Goal: Task Accomplishment & Management: Complete application form

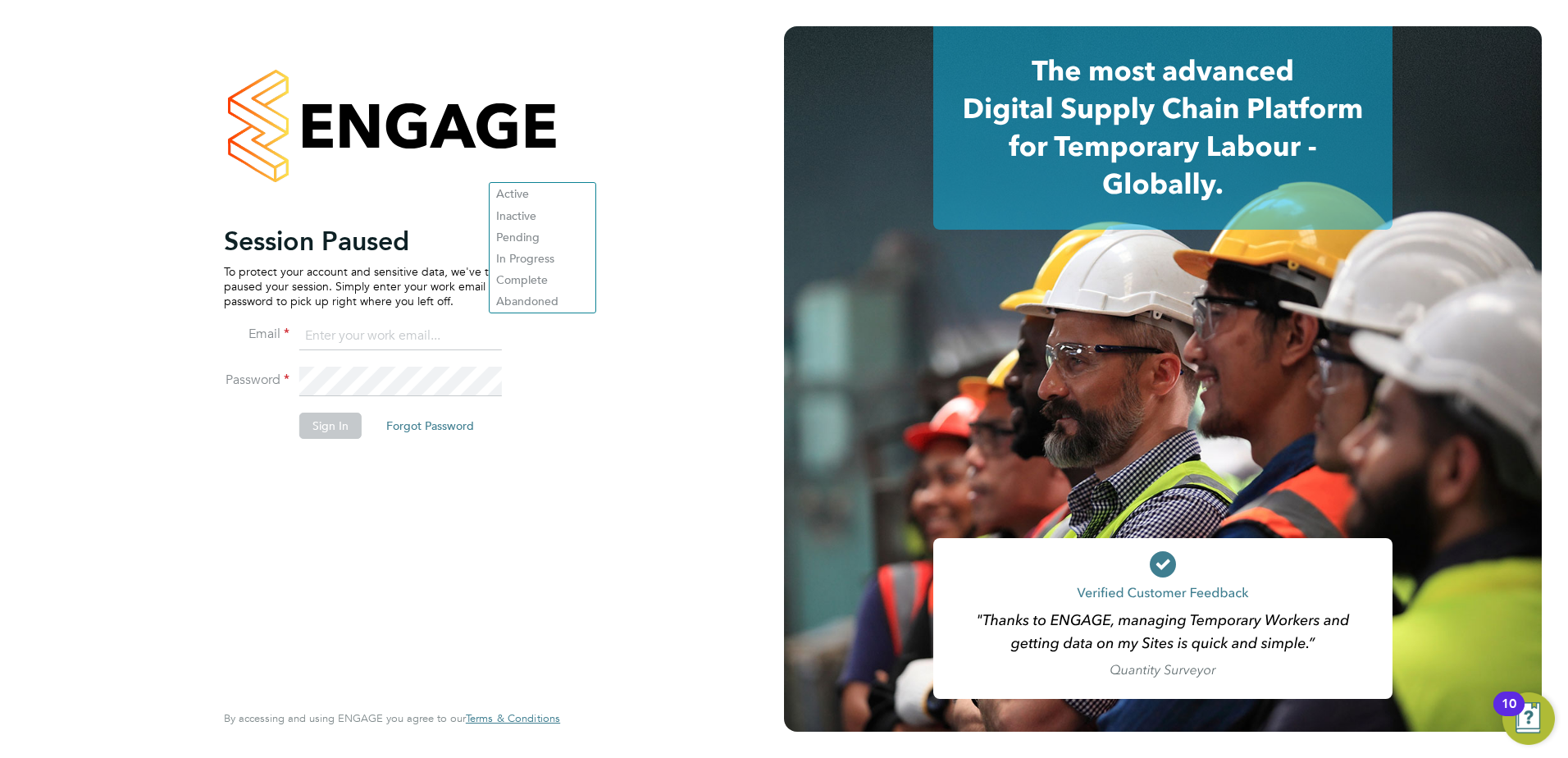
click at [328, 339] on input at bounding box center [400, 336] width 202 height 29
type input "[PERSON_NAME][EMAIL_ADDRESS][PERSON_NAME][DOMAIN_NAME]"
click at [329, 431] on button "Sign In" at bounding box center [330, 425] width 63 height 26
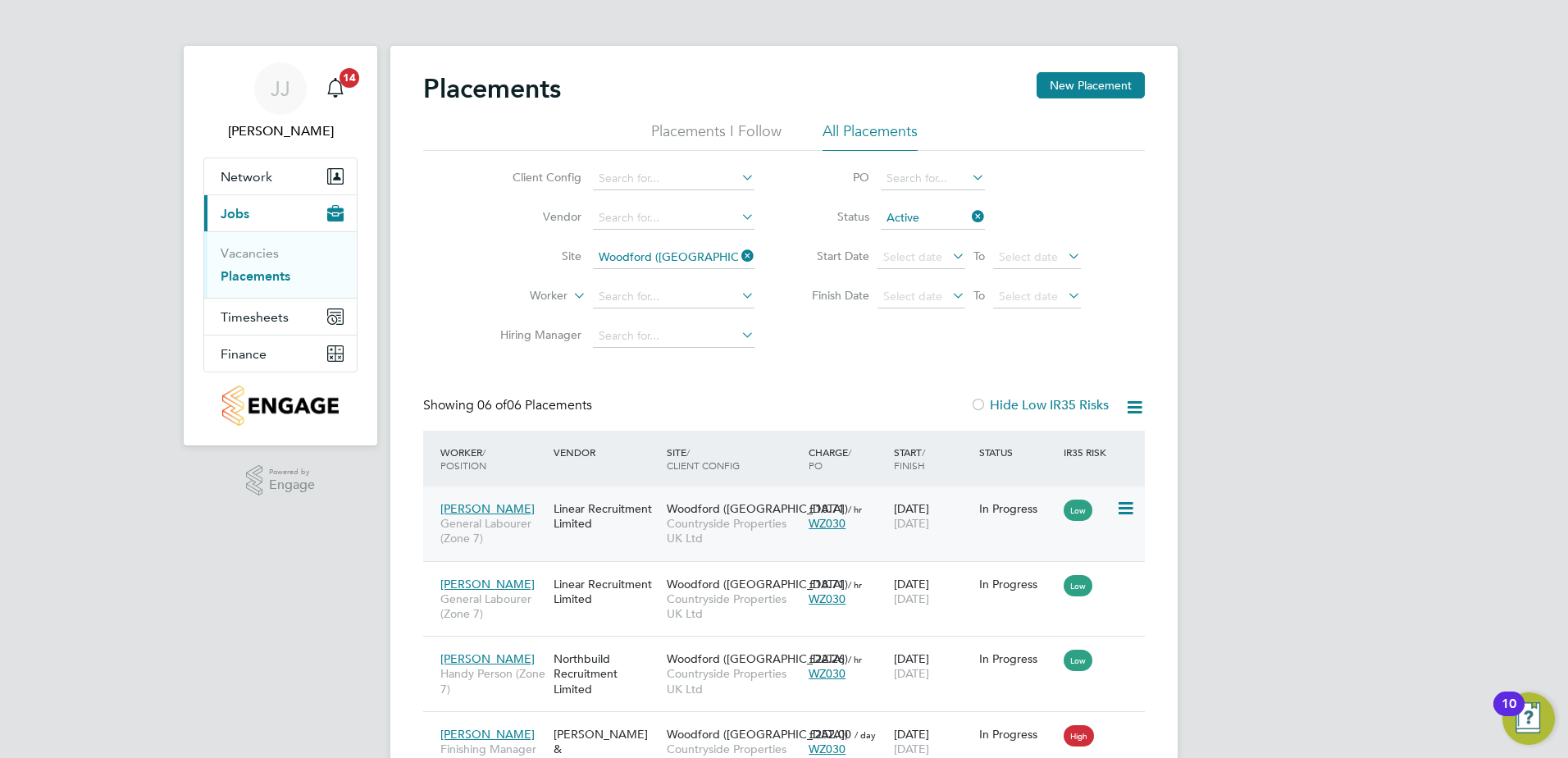
click at [588, 509] on div "Linear Recruitment Limited" at bounding box center [606, 515] width 113 height 46
click at [578, 510] on div "Linear Recruitment Limited" at bounding box center [606, 515] width 113 height 46
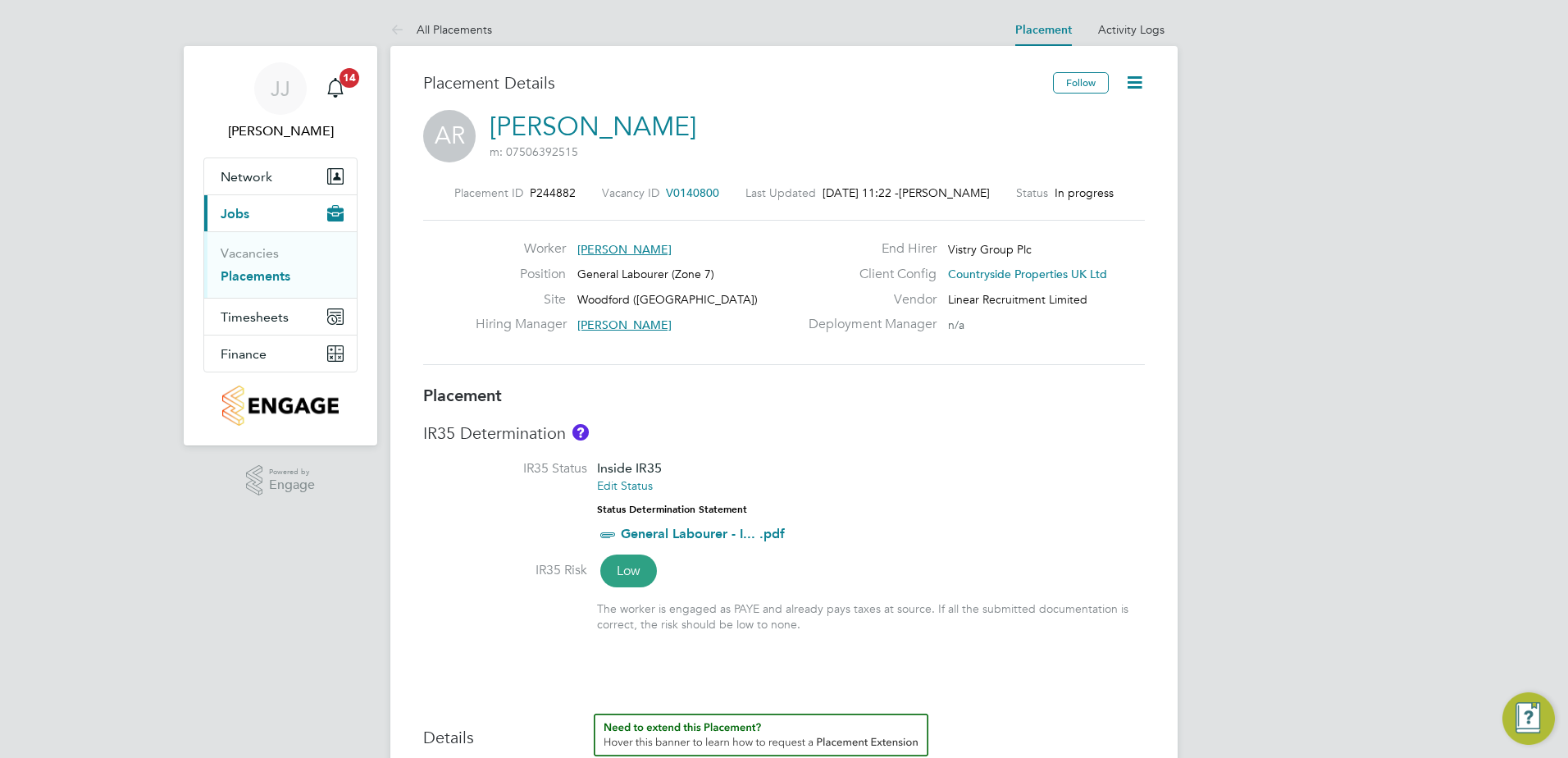
click at [1138, 84] on icon at bounding box center [1134, 82] width 21 height 21
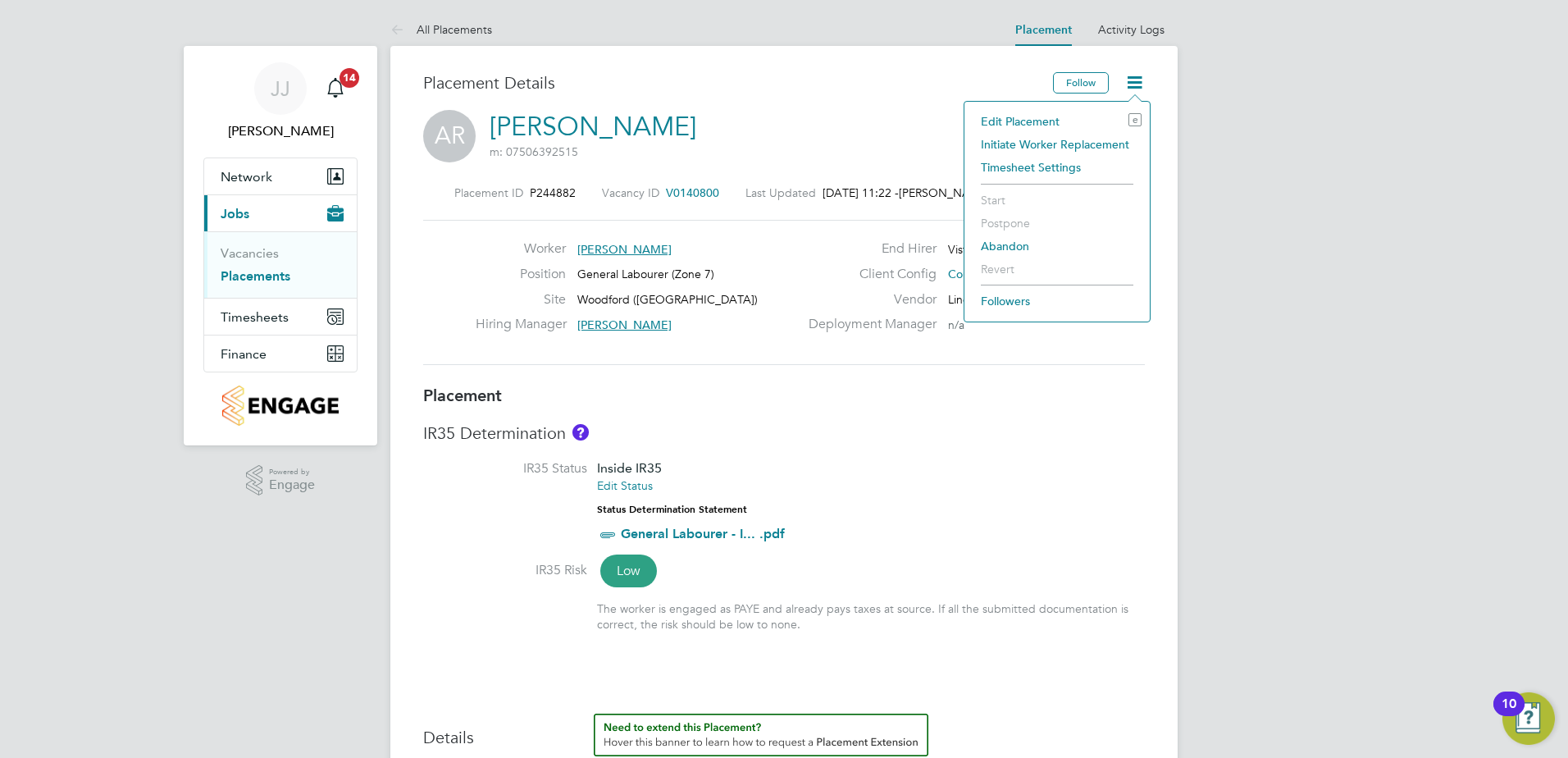
click at [1078, 149] on li "Initiate Worker Replacement" at bounding box center [1057, 144] width 169 height 22
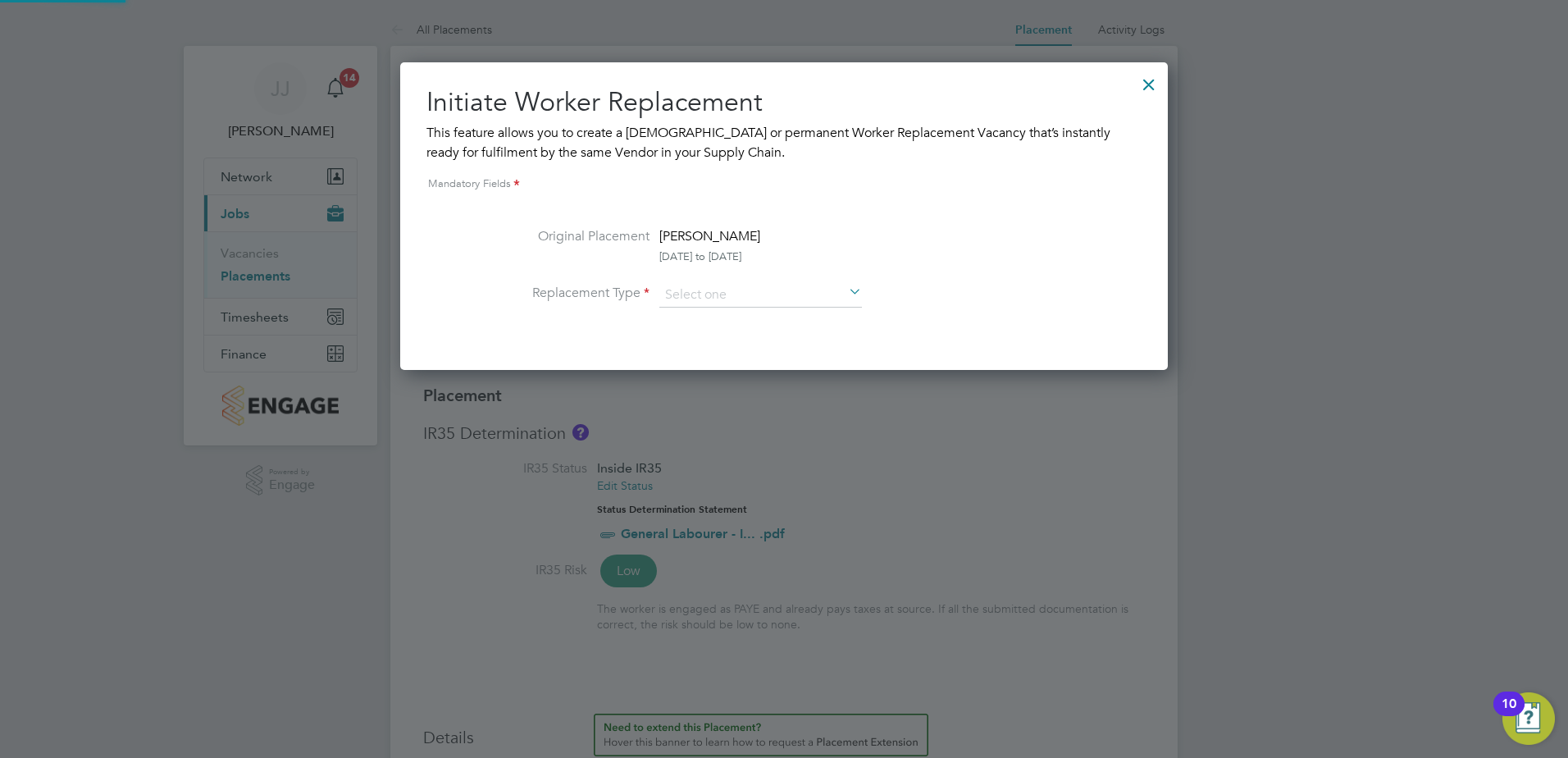
scroll to position [8, 8]
click at [846, 290] on icon at bounding box center [846, 292] width 0 height 22
click at [822, 313] on li "Temporary" at bounding box center [761, 319] width 204 height 22
type input "Temporary"
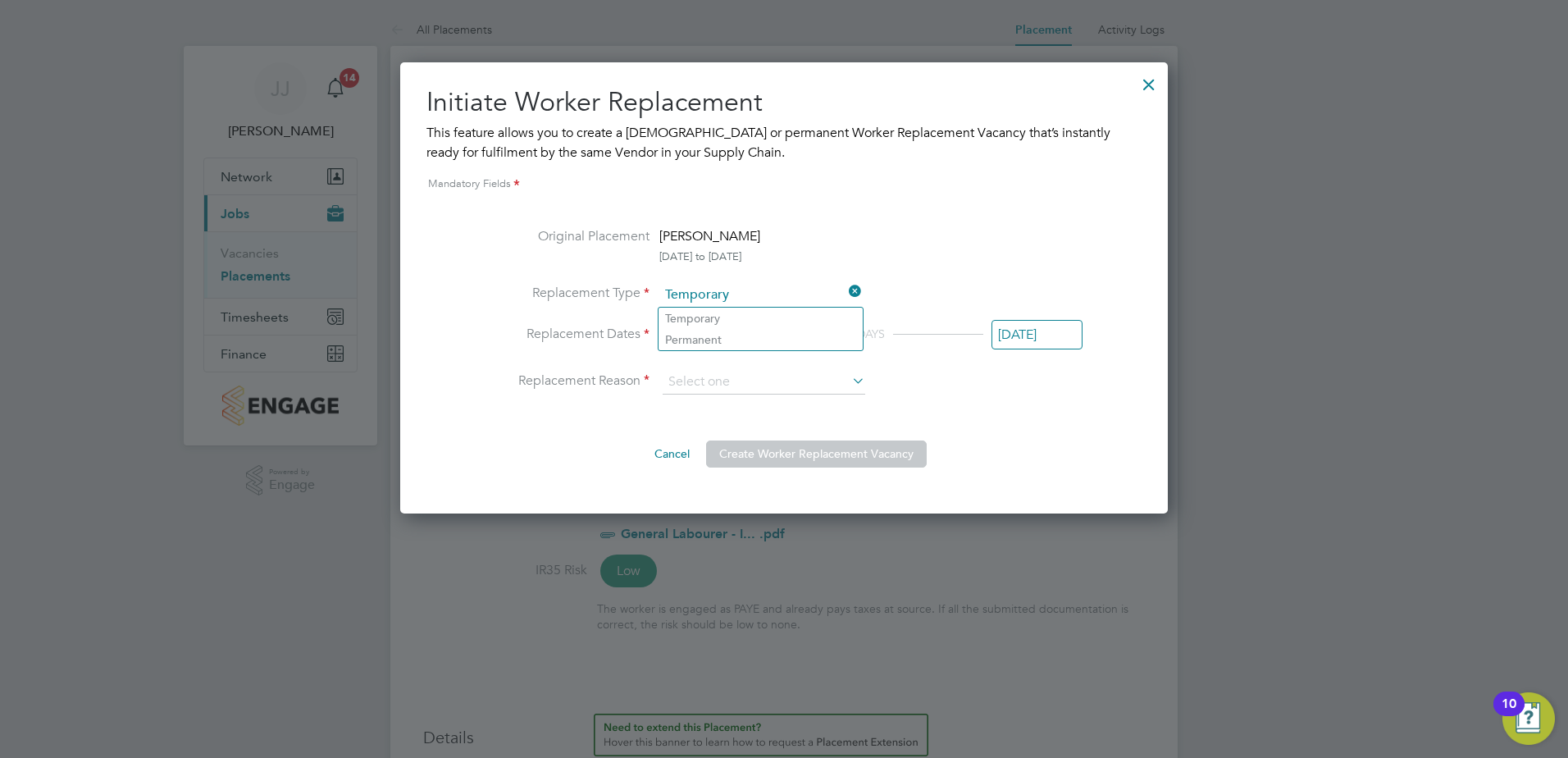
click at [849, 379] on icon at bounding box center [849, 379] width 0 height 22
click at [798, 419] on li "Holiday" at bounding box center [763, 427] width 204 height 22
type input "Holiday"
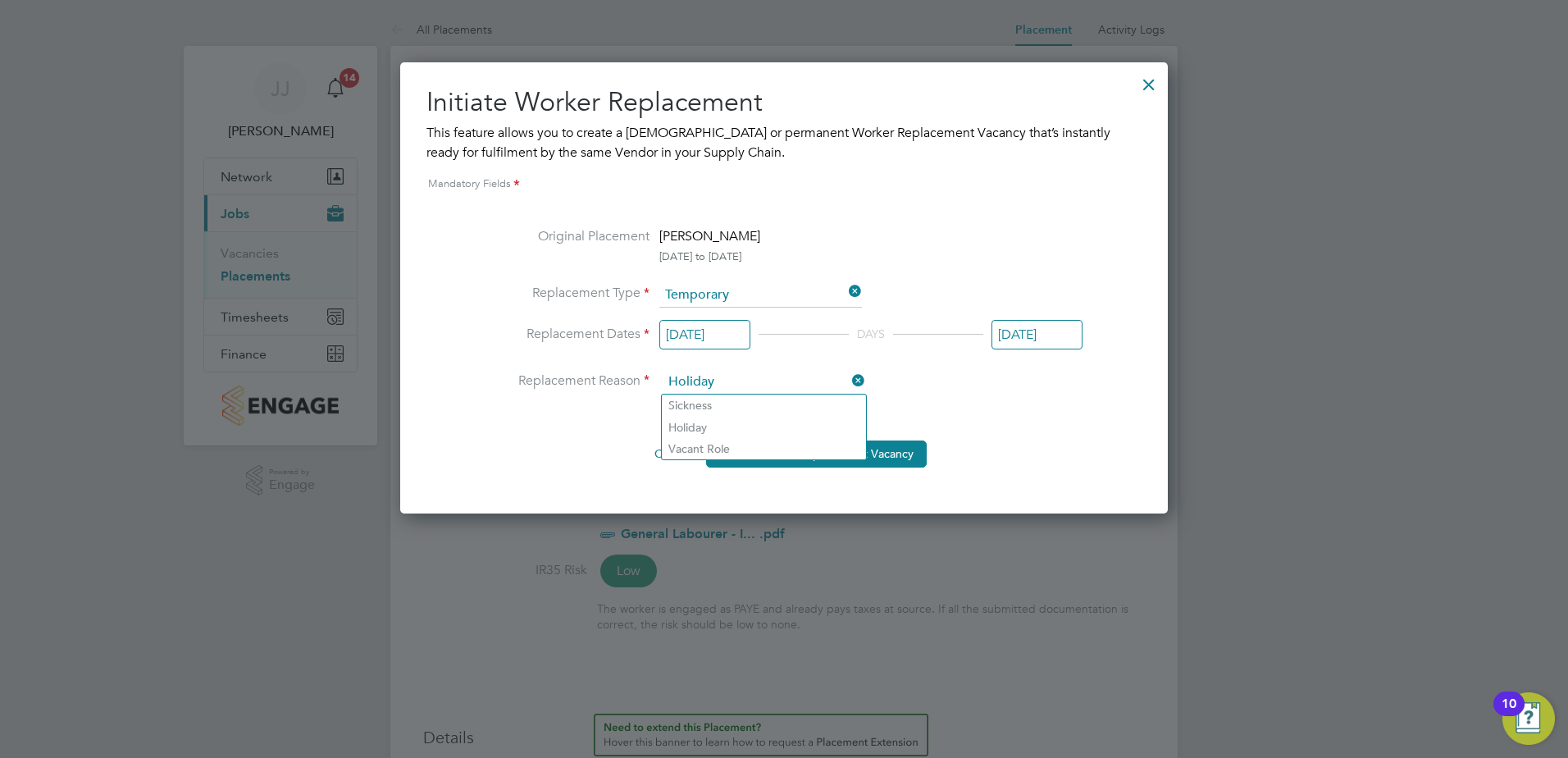
click at [725, 336] on input "[DATE]" at bounding box center [704, 334] width 91 height 30
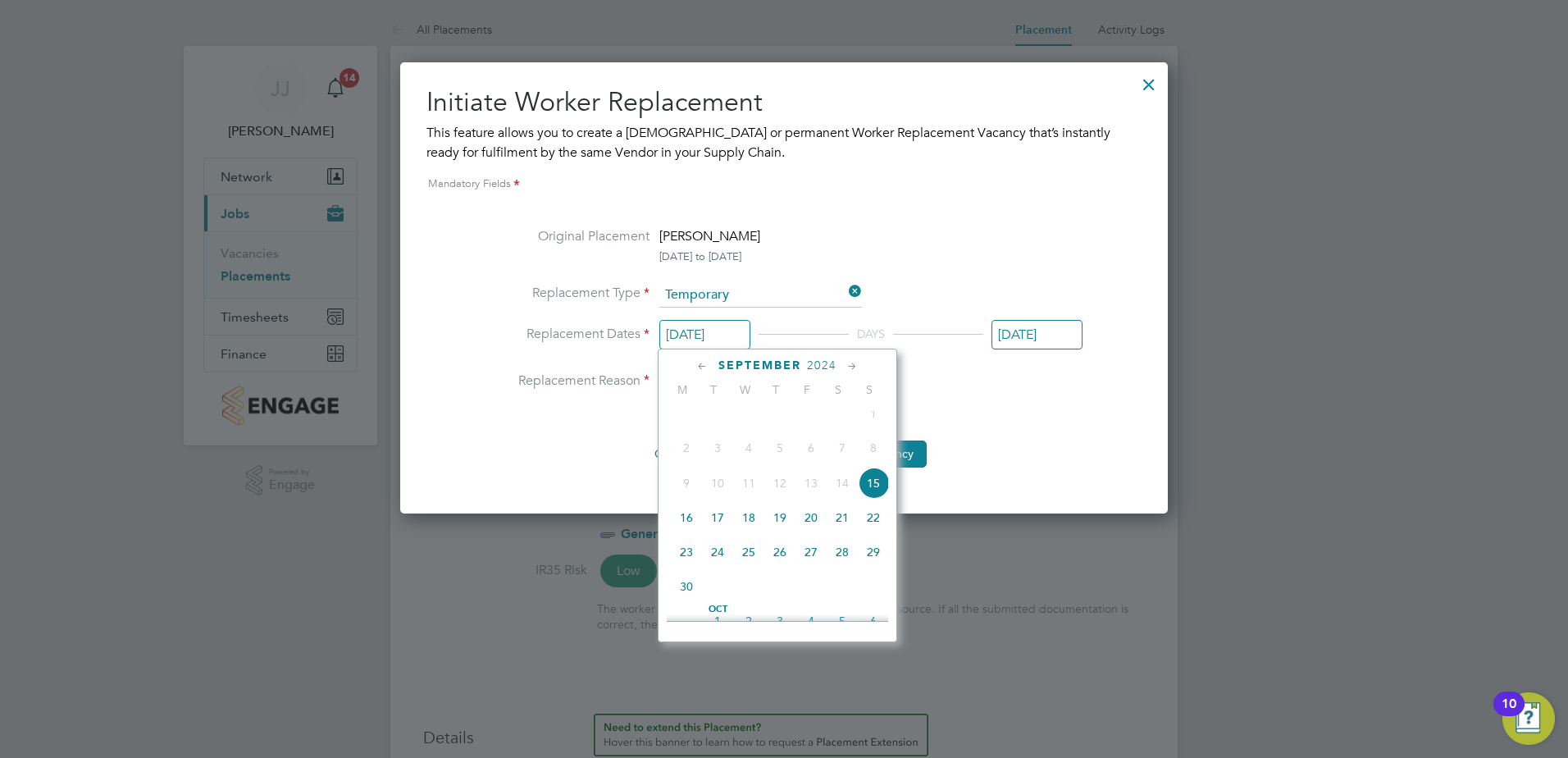
click at [719, 567] on span "24" at bounding box center [718, 553] width 31 height 31
type input "[DATE]"
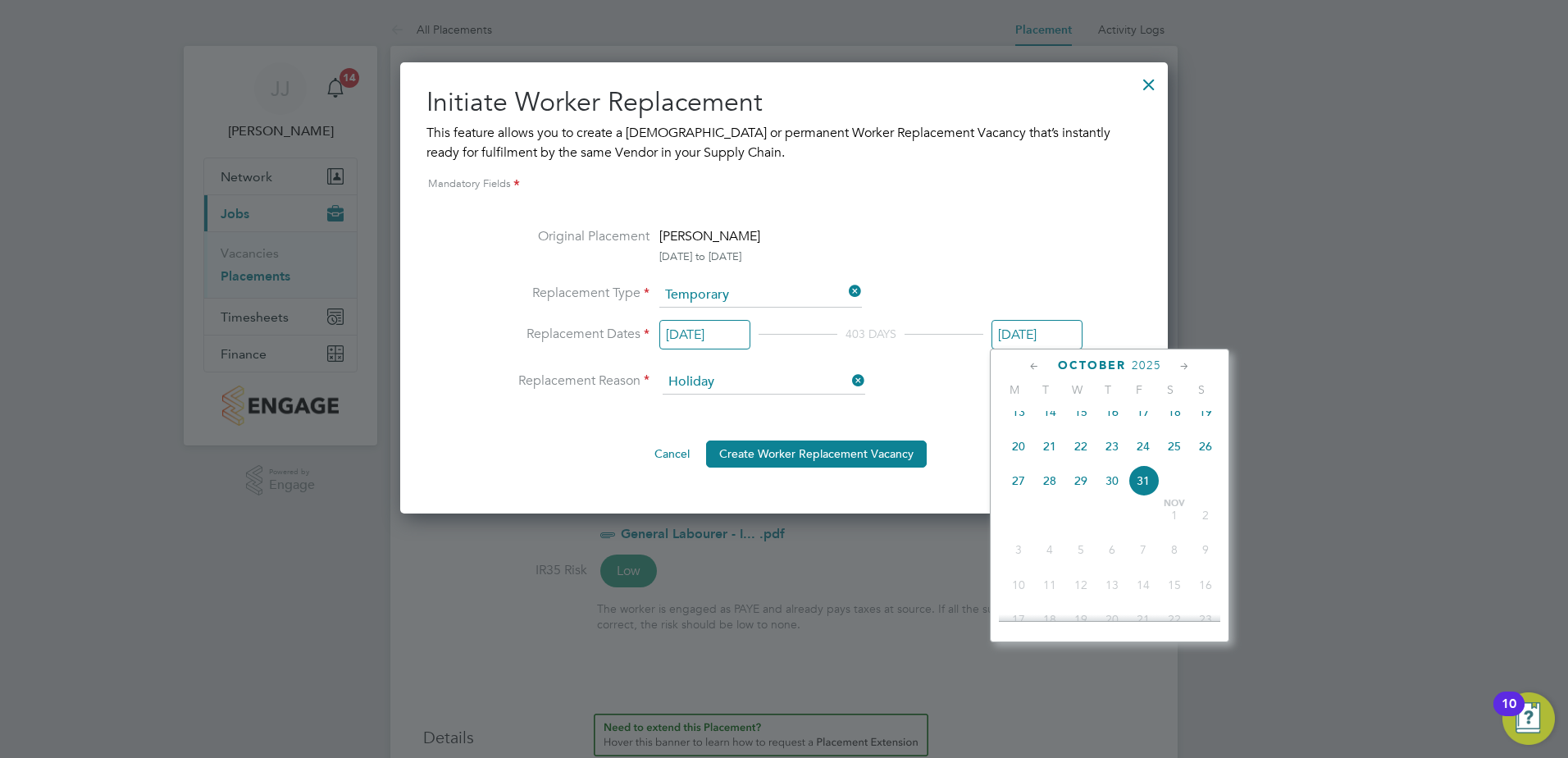
click at [1024, 334] on input "[DATE]" at bounding box center [1036, 334] width 91 height 30
click at [1144, 525] on span "26" at bounding box center [1143, 519] width 31 height 31
type input "[DATE]"
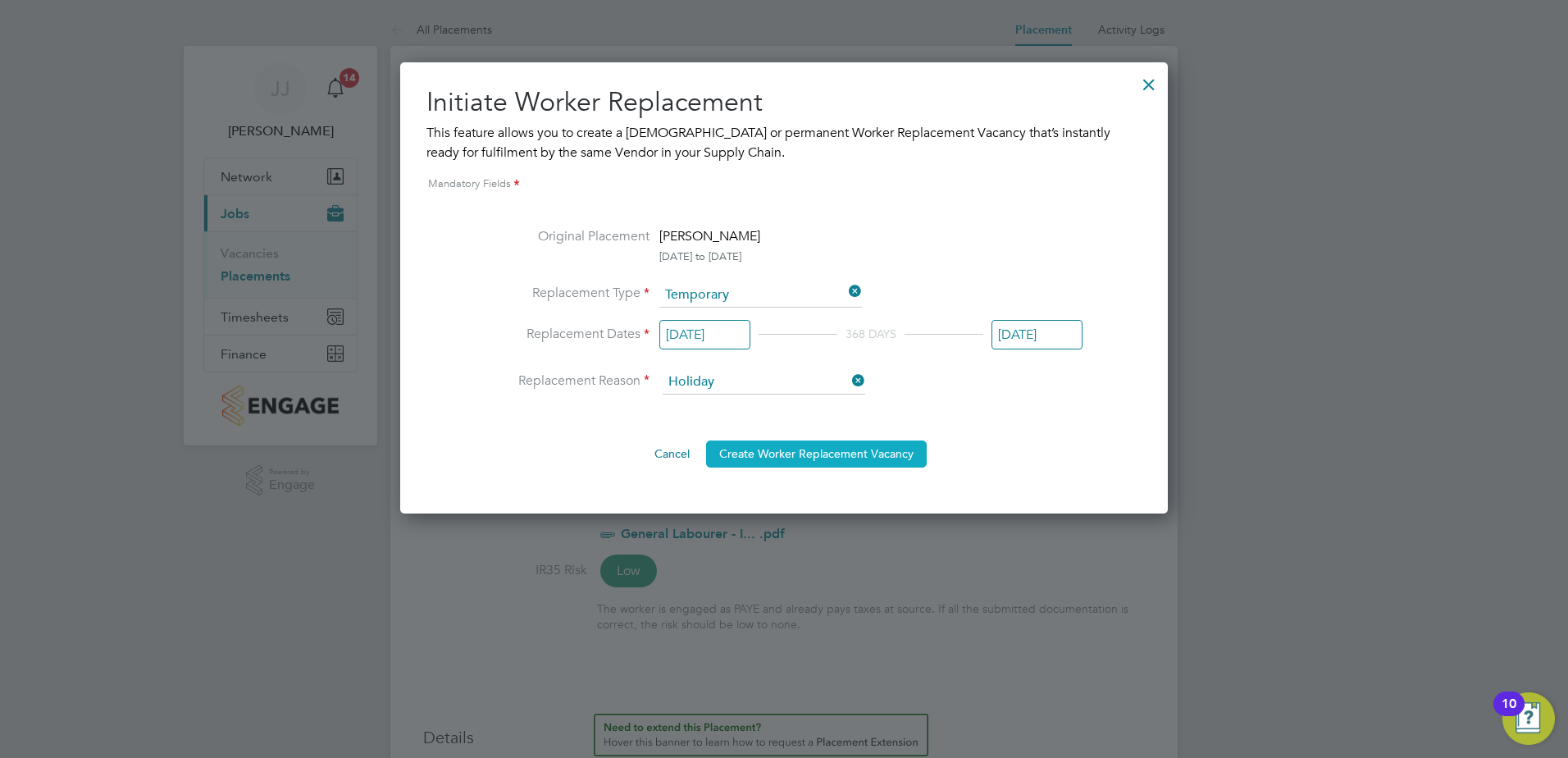
click at [848, 452] on button "Create Worker Replacement Vacancy" at bounding box center [816, 453] width 221 height 26
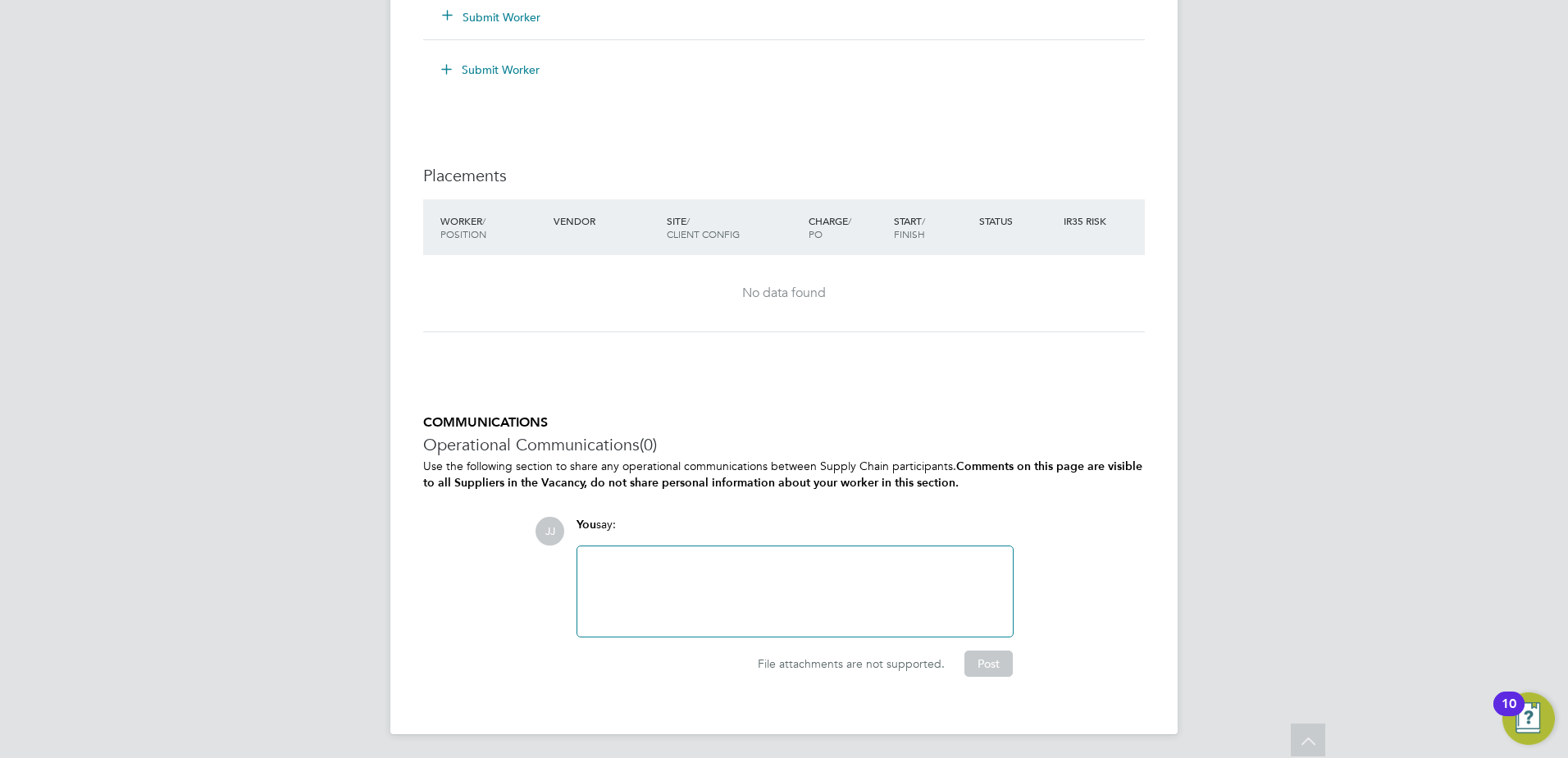
click at [619, 558] on div at bounding box center [795, 592] width 415 height 70
click at [984, 665] on button "Post" at bounding box center [988, 663] width 48 height 26
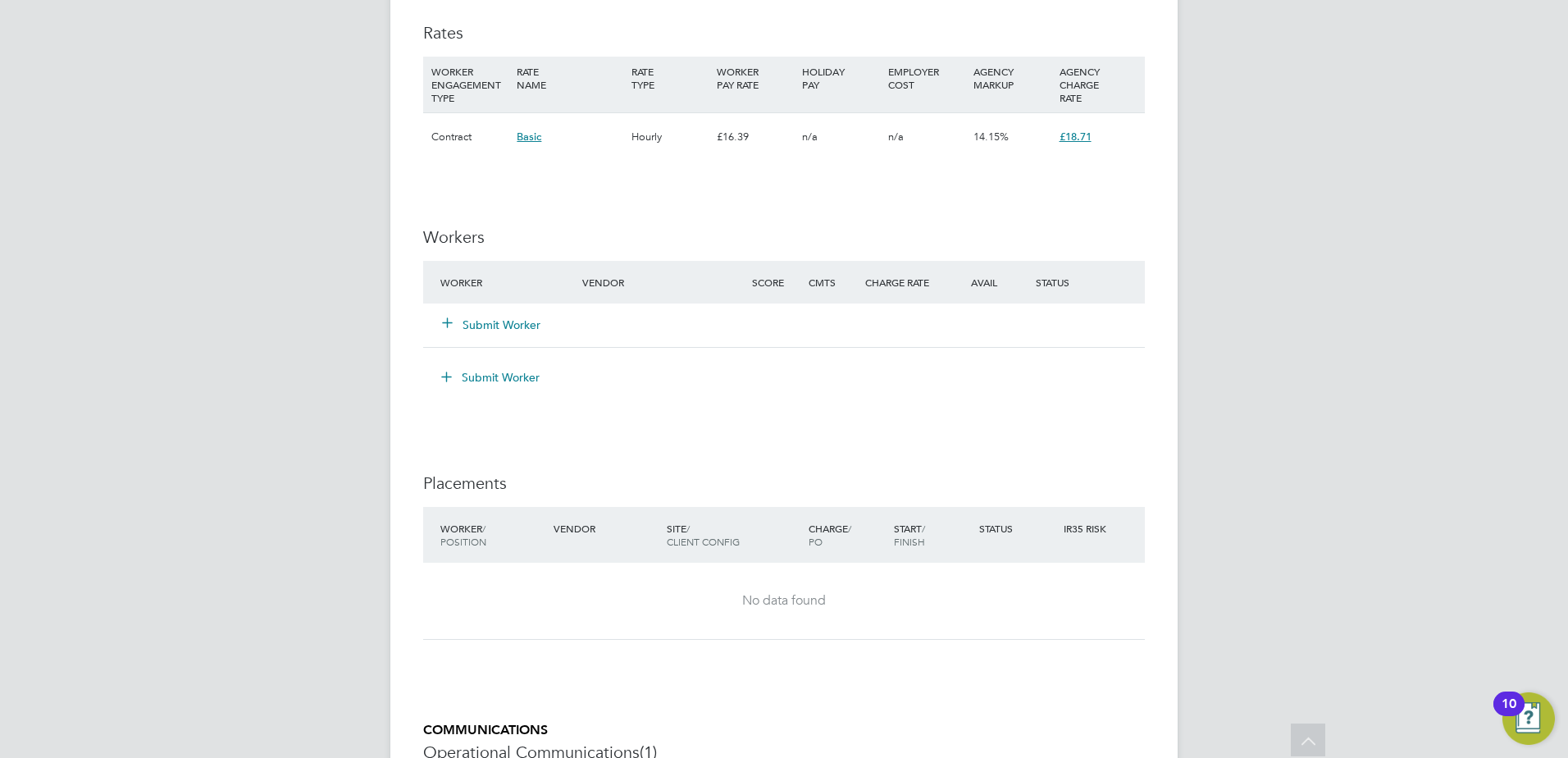
scroll to position [1096, 0]
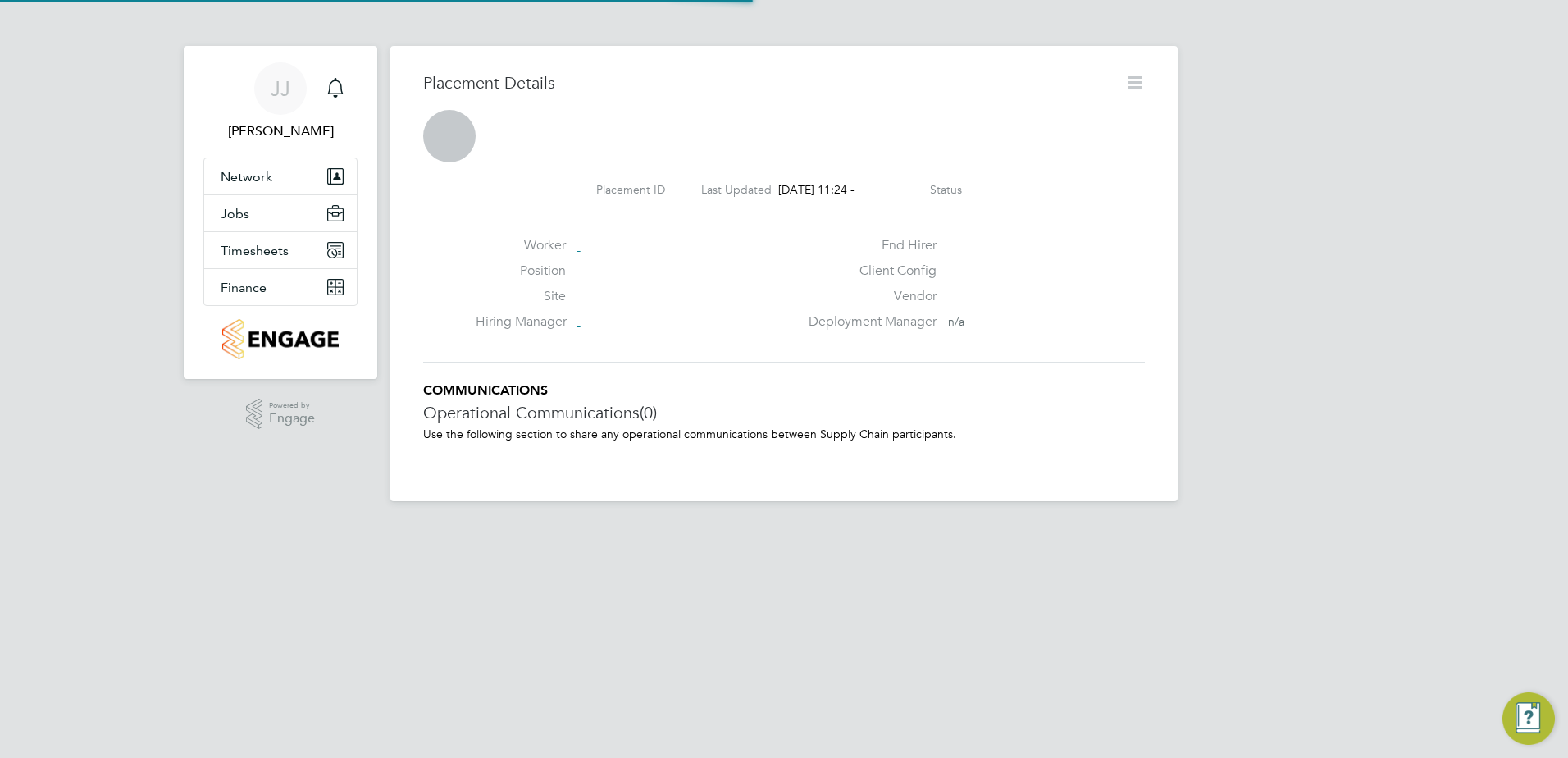
click at [1136, 79] on icon at bounding box center [1134, 82] width 21 height 21
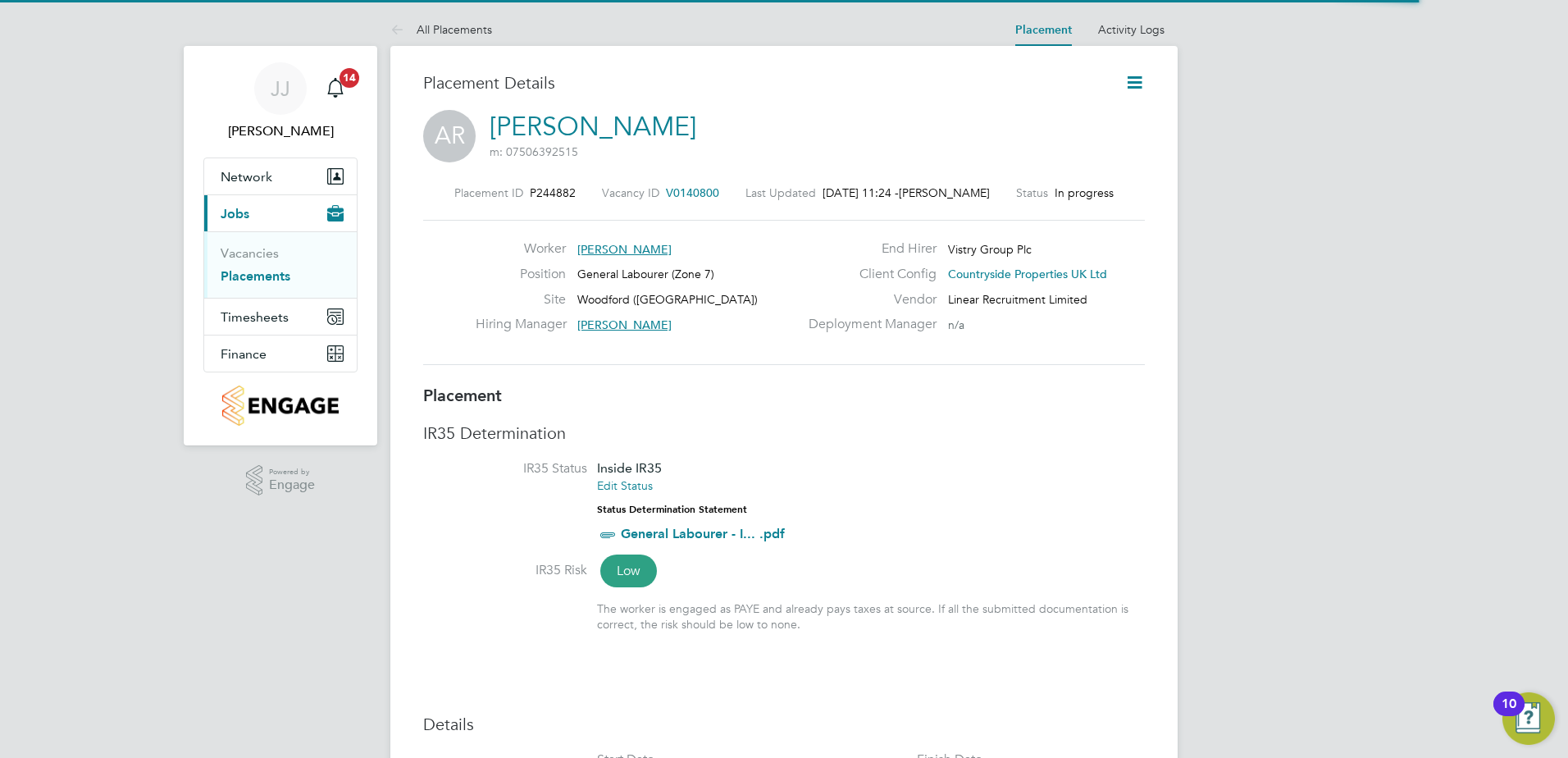
scroll to position [16, 253]
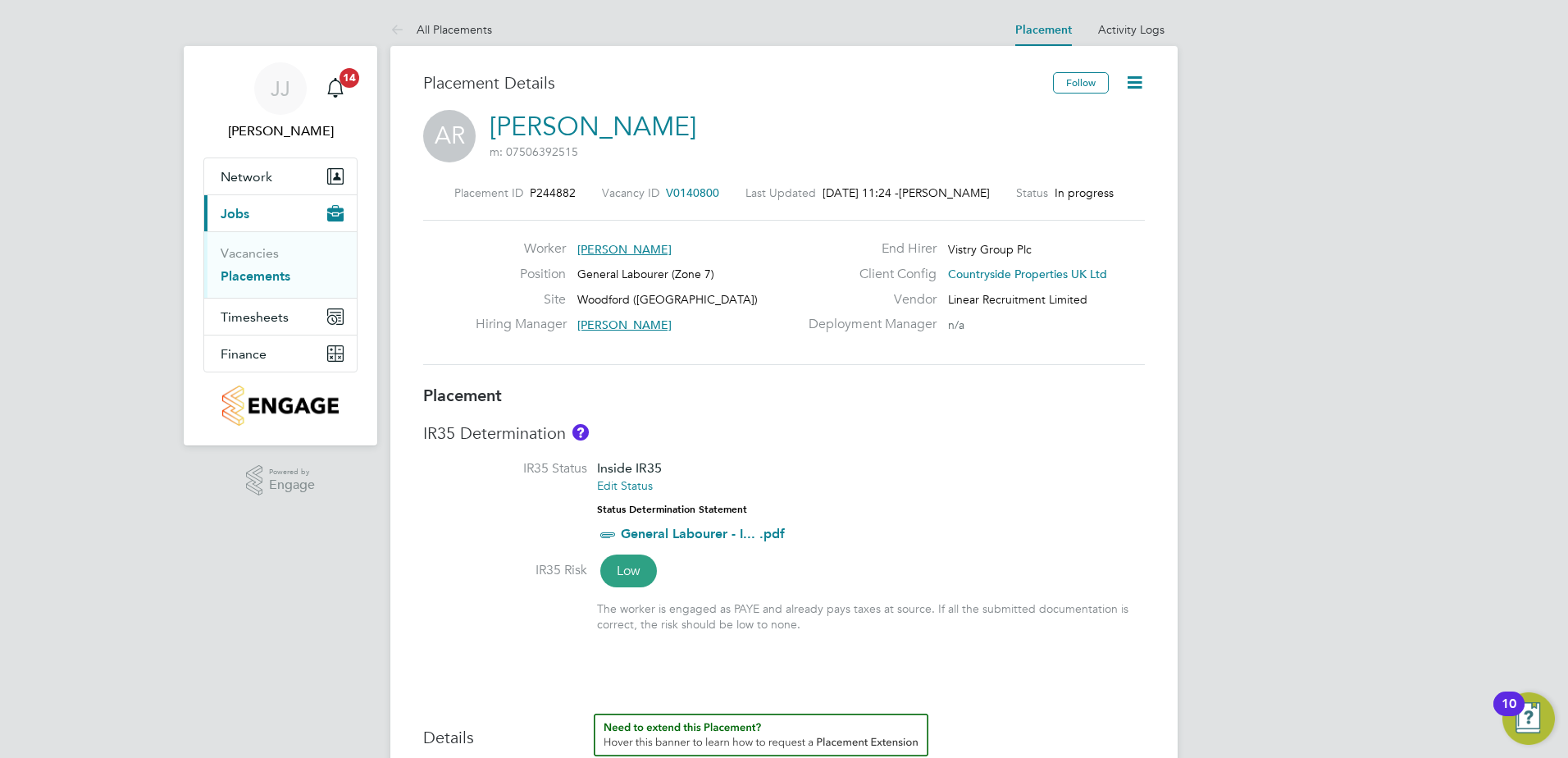
click at [1127, 86] on icon at bounding box center [1134, 82] width 21 height 21
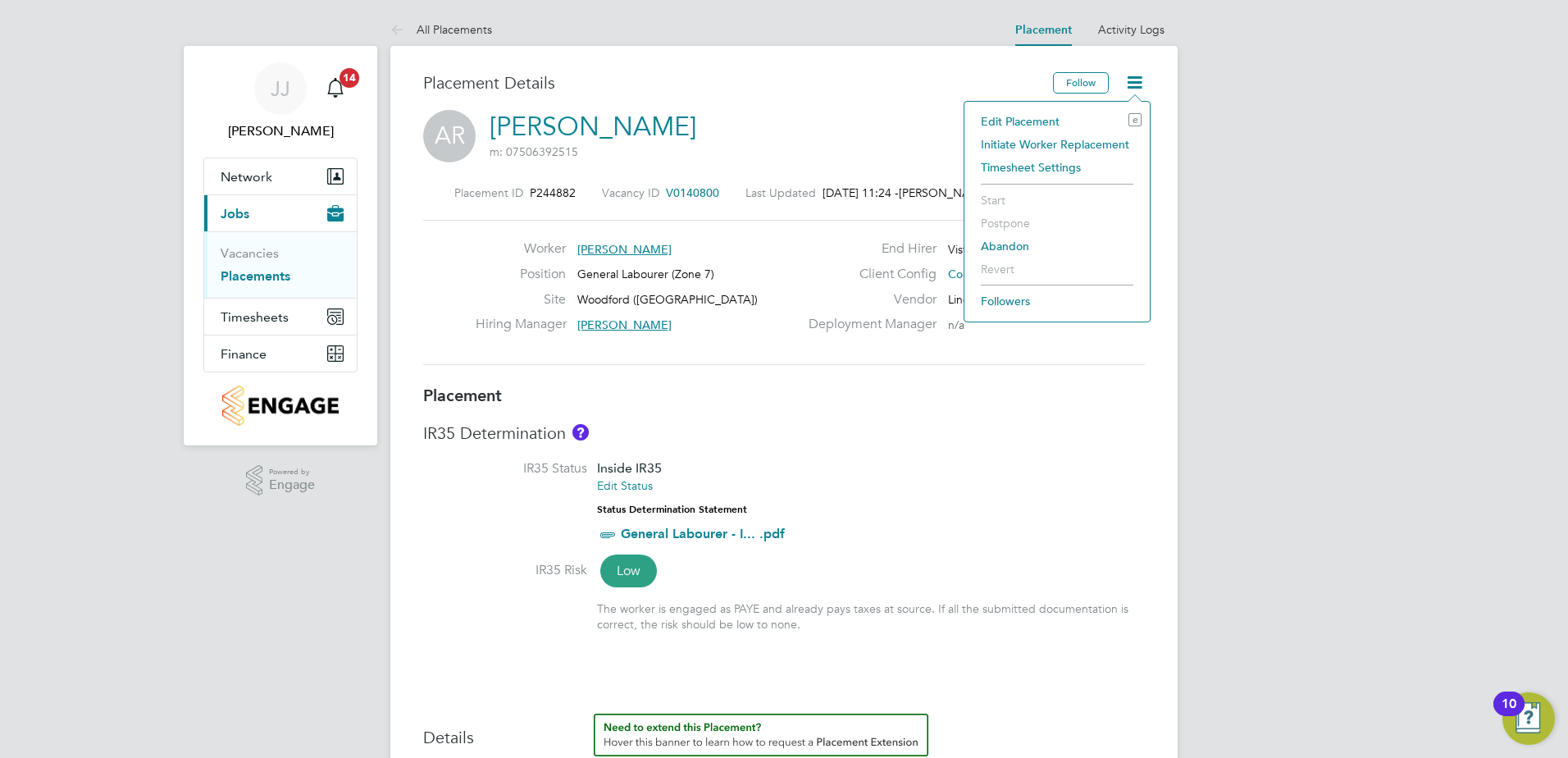
click at [1067, 145] on li "Initiate Worker Replacement" at bounding box center [1057, 144] width 169 height 22
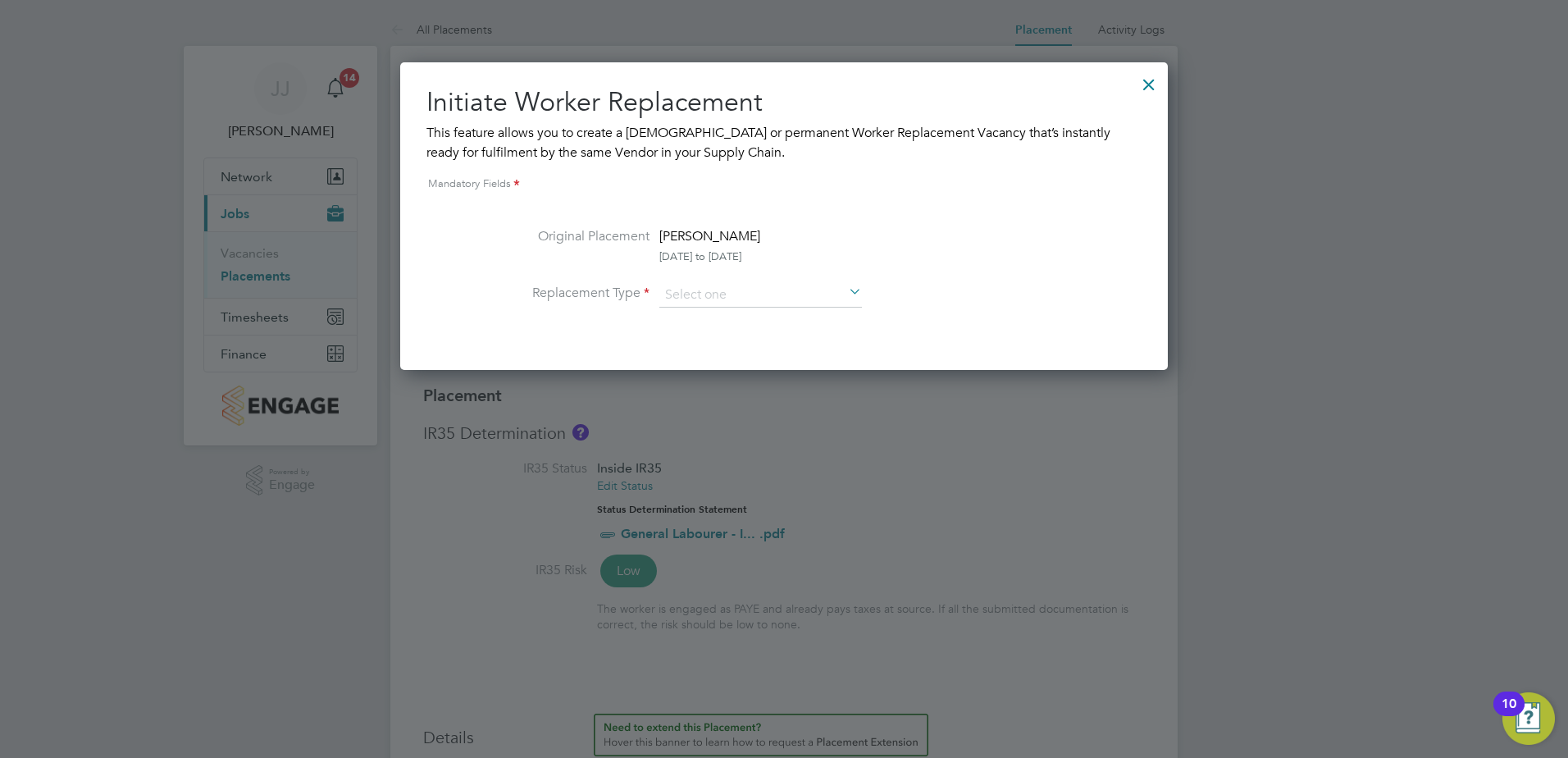
click at [846, 285] on icon at bounding box center [846, 292] width 0 height 22
click at [752, 324] on li "Temporary" at bounding box center [761, 319] width 204 height 22
type input "Temporary"
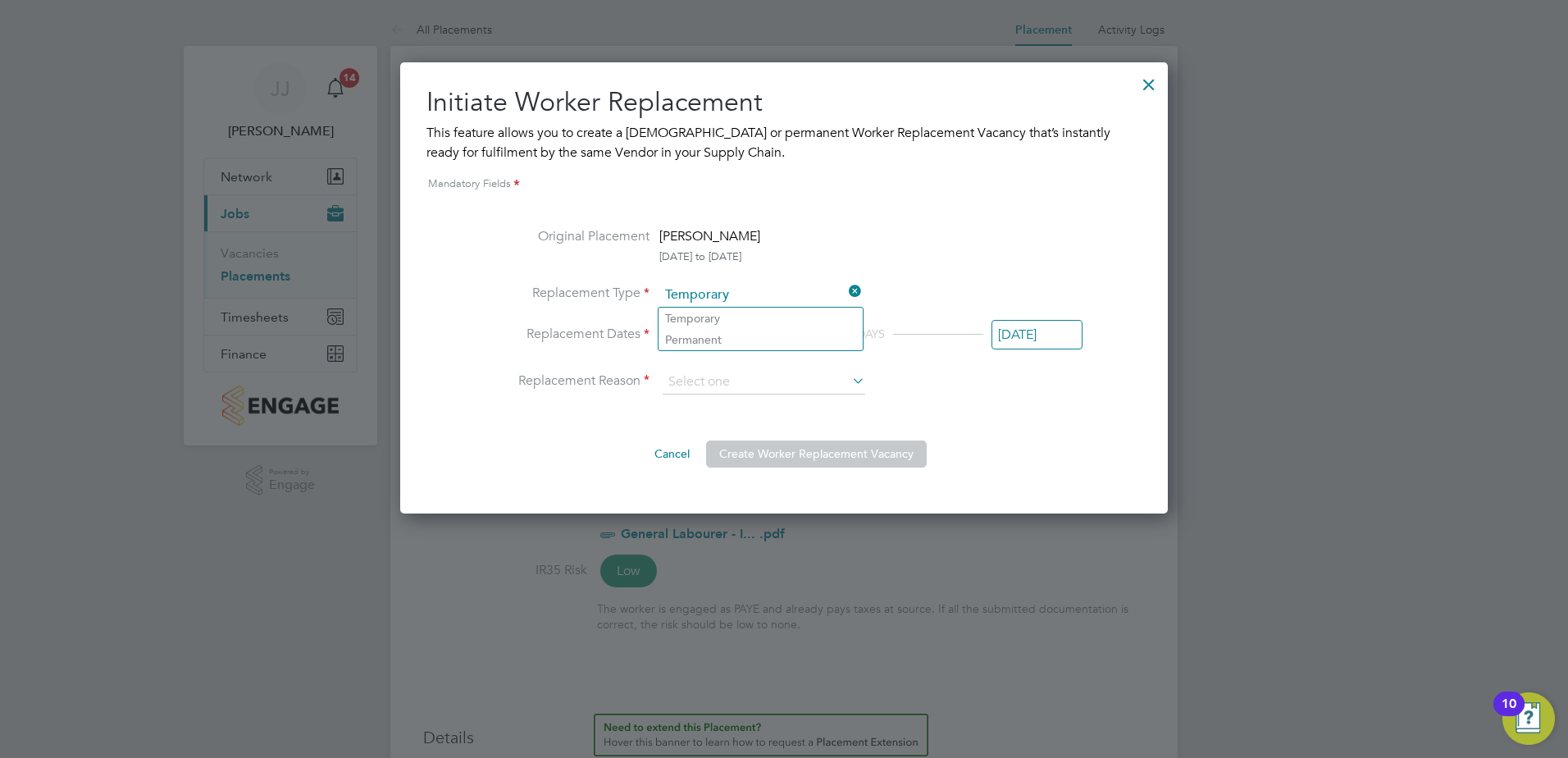
click at [930, 343] on div "DAYS" at bounding box center [871, 334] width 225 height 20
click at [705, 332] on input "[DATE]" at bounding box center [704, 334] width 91 height 30
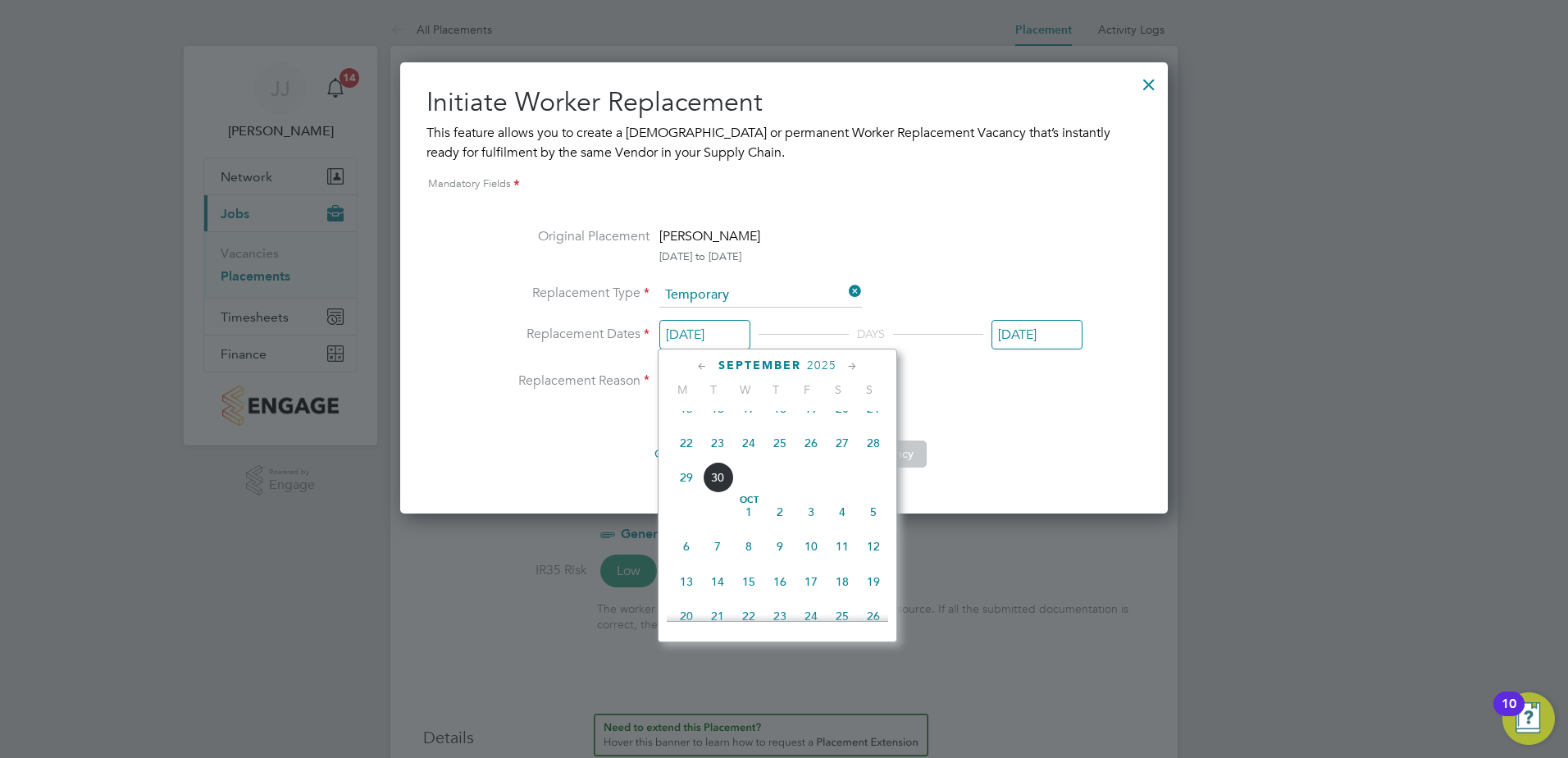
click at [687, 493] on span "29" at bounding box center [686, 477] width 31 height 31
type input "29 Sep 2025"
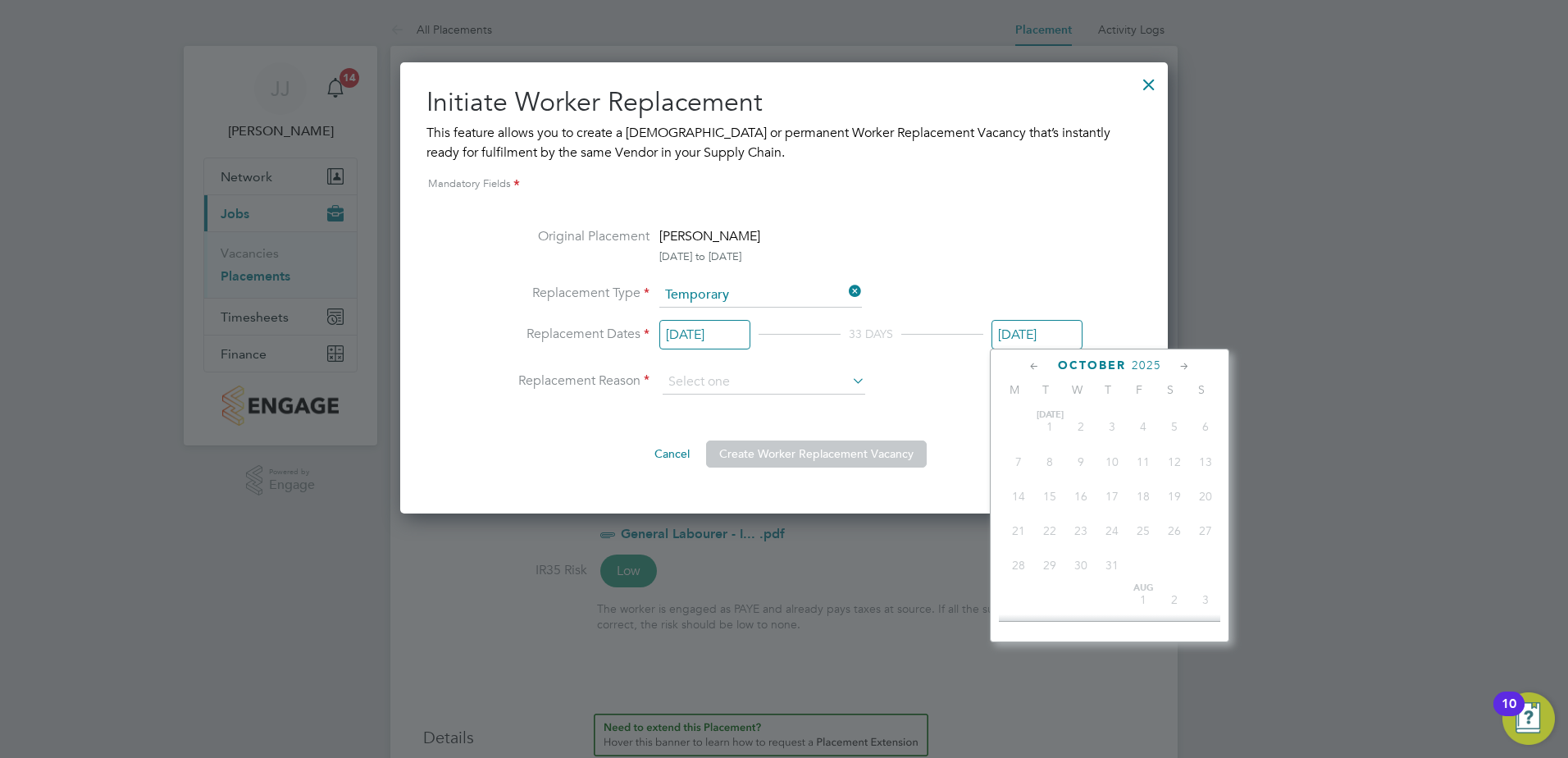
click at [1020, 334] on input "[DATE]" at bounding box center [1036, 334] width 91 height 30
click at [1051, 562] on span "30" at bounding box center [1050, 554] width 31 height 31
type input "30 Sep 2025"
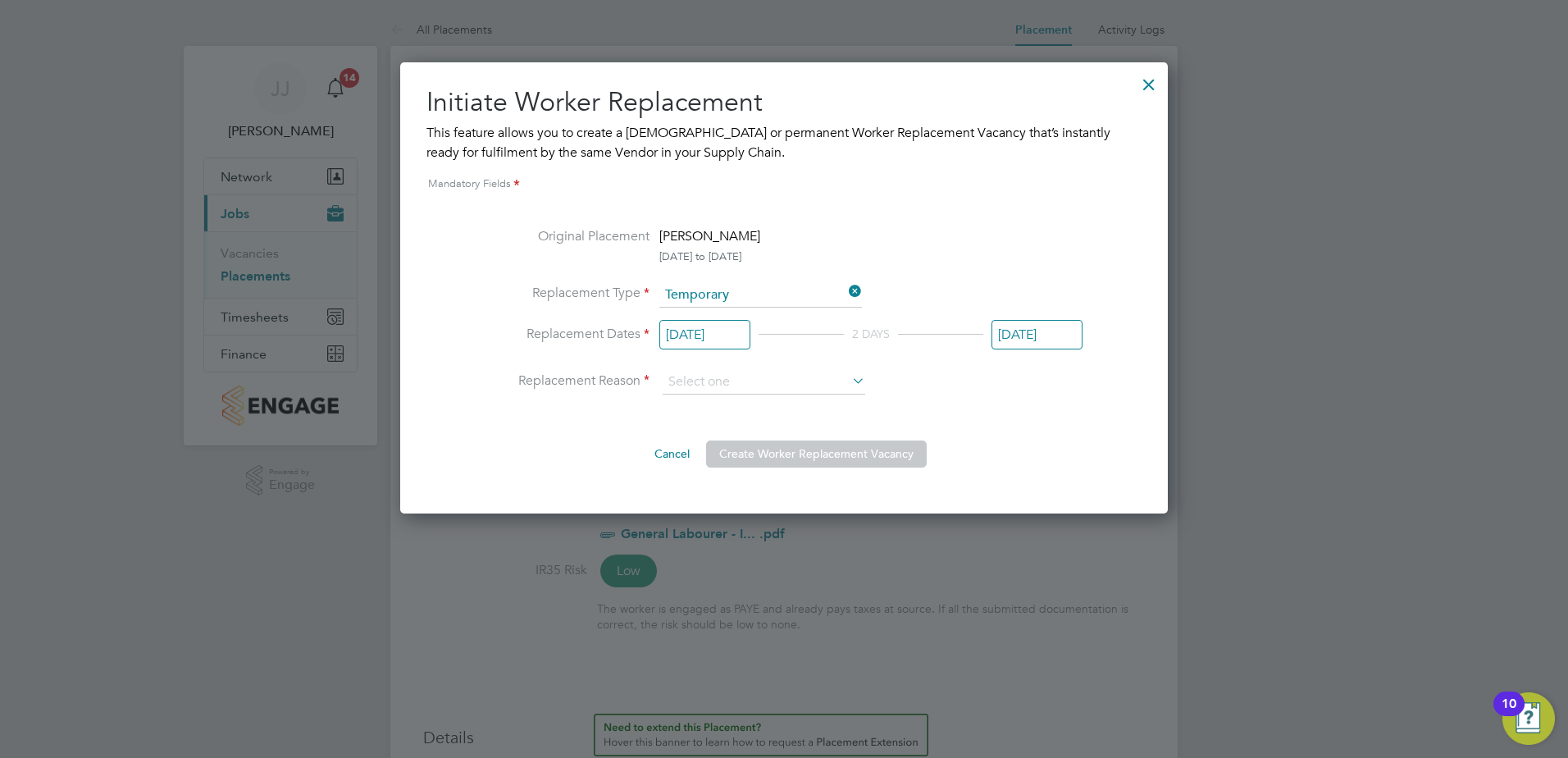
click at [849, 379] on icon at bounding box center [849, 379] width 0 height 22
click at [790, 419] on li "Holiday" at bounding box center [763, 427] width 204 height 22
type input "Holiday"
click at [980, 410] on div "Original Placement Asa Robinson 14 Sep 2024 to 31 Oct 2025 Replacement Type Tem…" at bounding box center [784, 347] width 597 height 242
click at [810, 452] on button "Create Worker Replacement Vacancy" at bounding box center [816, 453] width 221 height 26
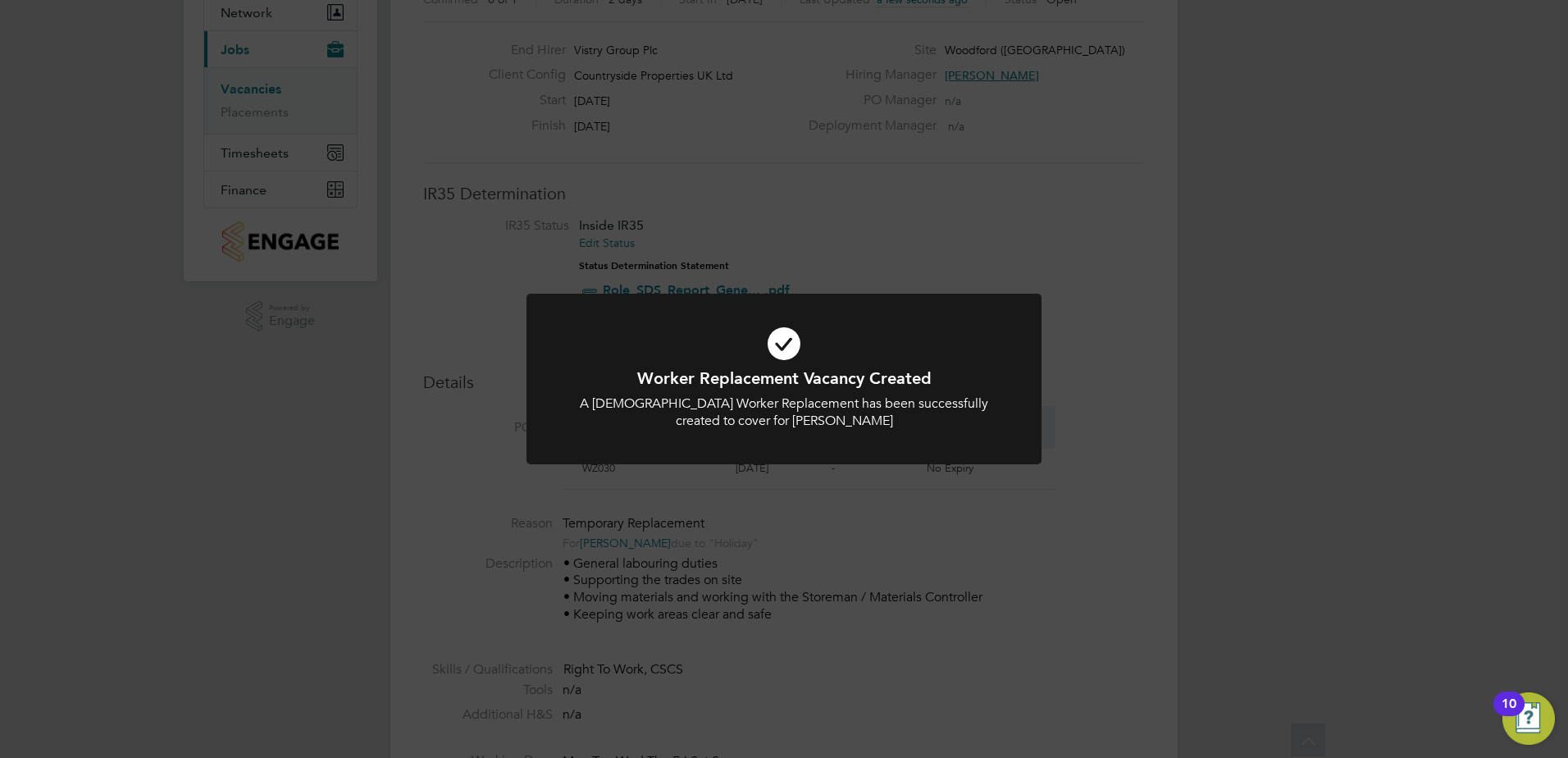
click at [267, 89] on div "Worker Replacement Vacancy Created A Temporary Worker Replacement has been succ…" at bounding box center [784, 379] width 1568 height 758
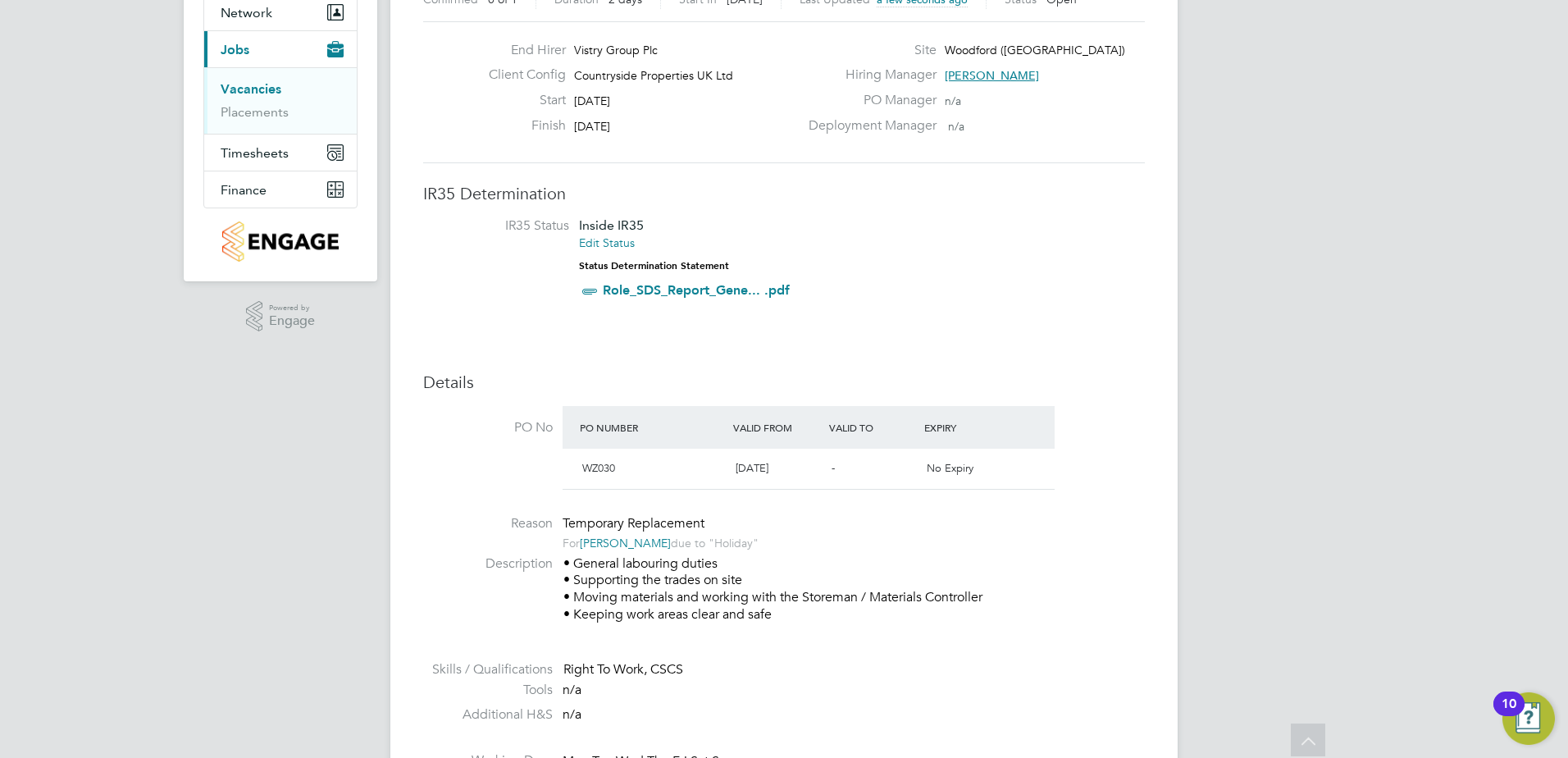
click at [267, 89] on link "Vacancies" at bounding box center [251, 89] width 61 height 16
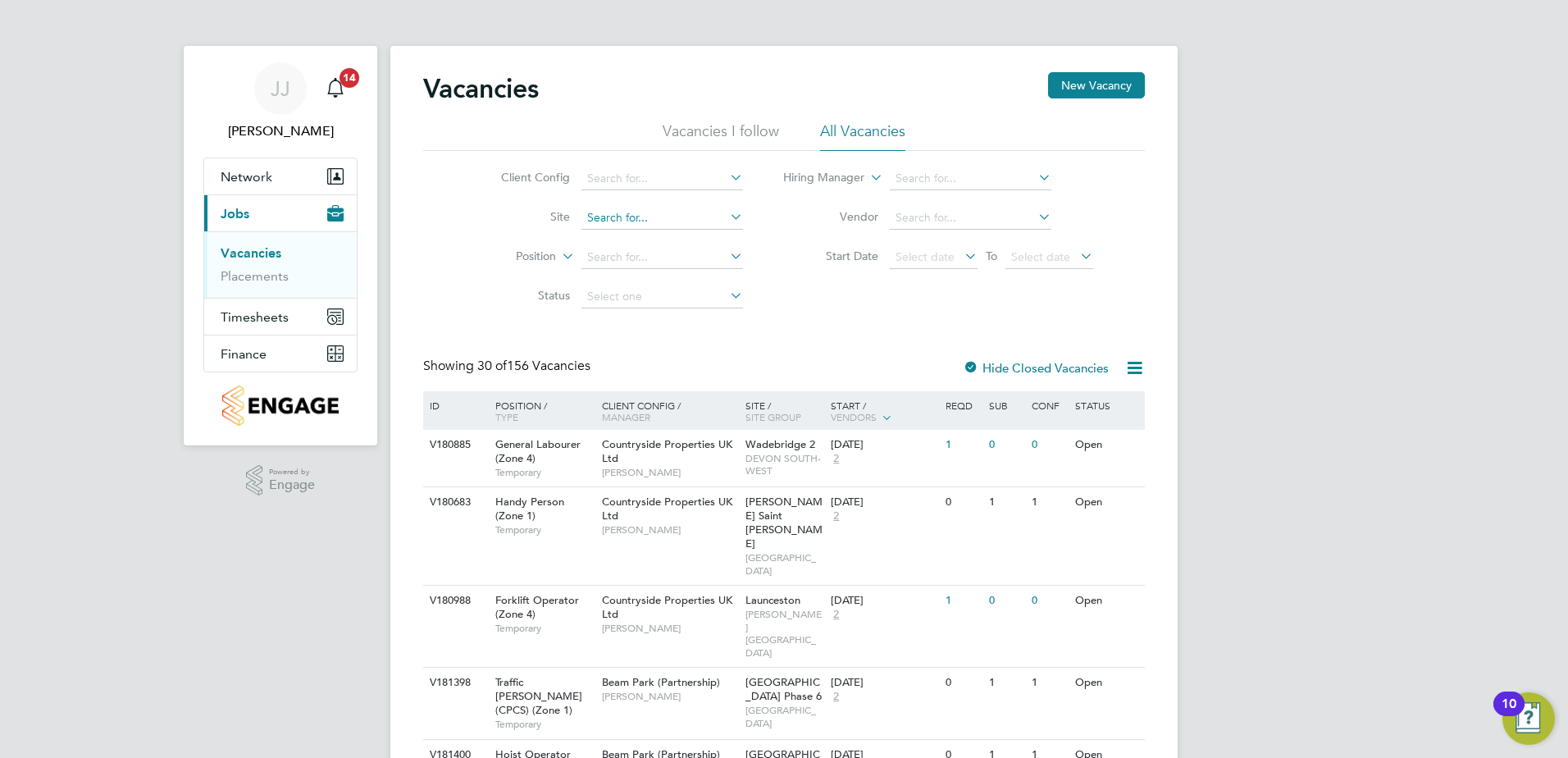
click at [681, 214] on input at bounding box center [662, 217] width 161 height 22
click at [700, 239] on li "Woodford (Stockport)" at bounding box center [661, 240] width 163 height 22
type input "Woodford ([GEOGRAPHIC_DATA])"
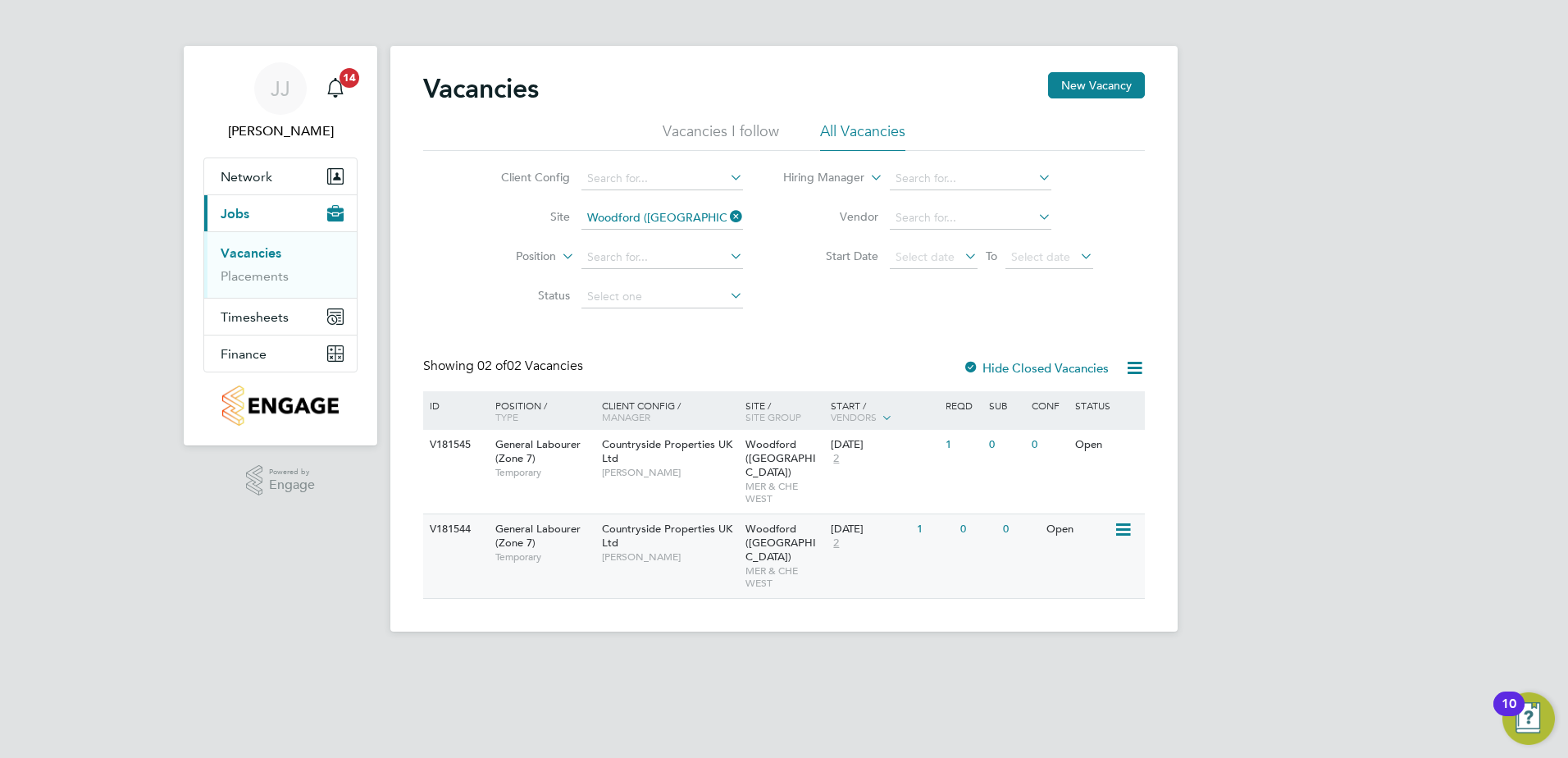
click at [693, 522] on span "Countryside Properties UK Ltd" at bounding box center [667, 536] width 130 height 28
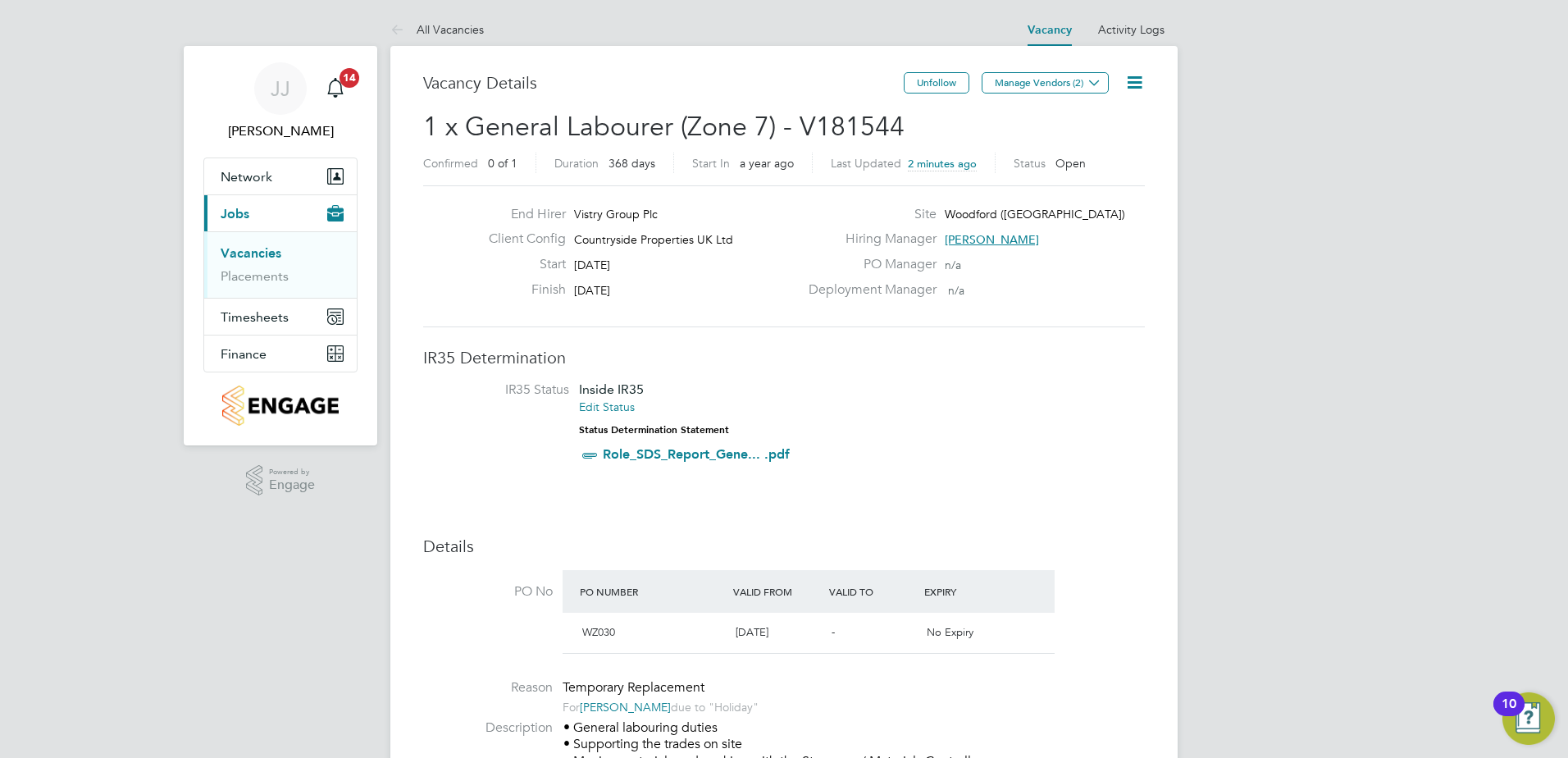
click at [1139, 79] on icon at bounding box center [1134, 82] width 21 height 21
click at [1098, 122] on li "Edit Vacancy" at bounding box center [1094, 120] width 95 height 22
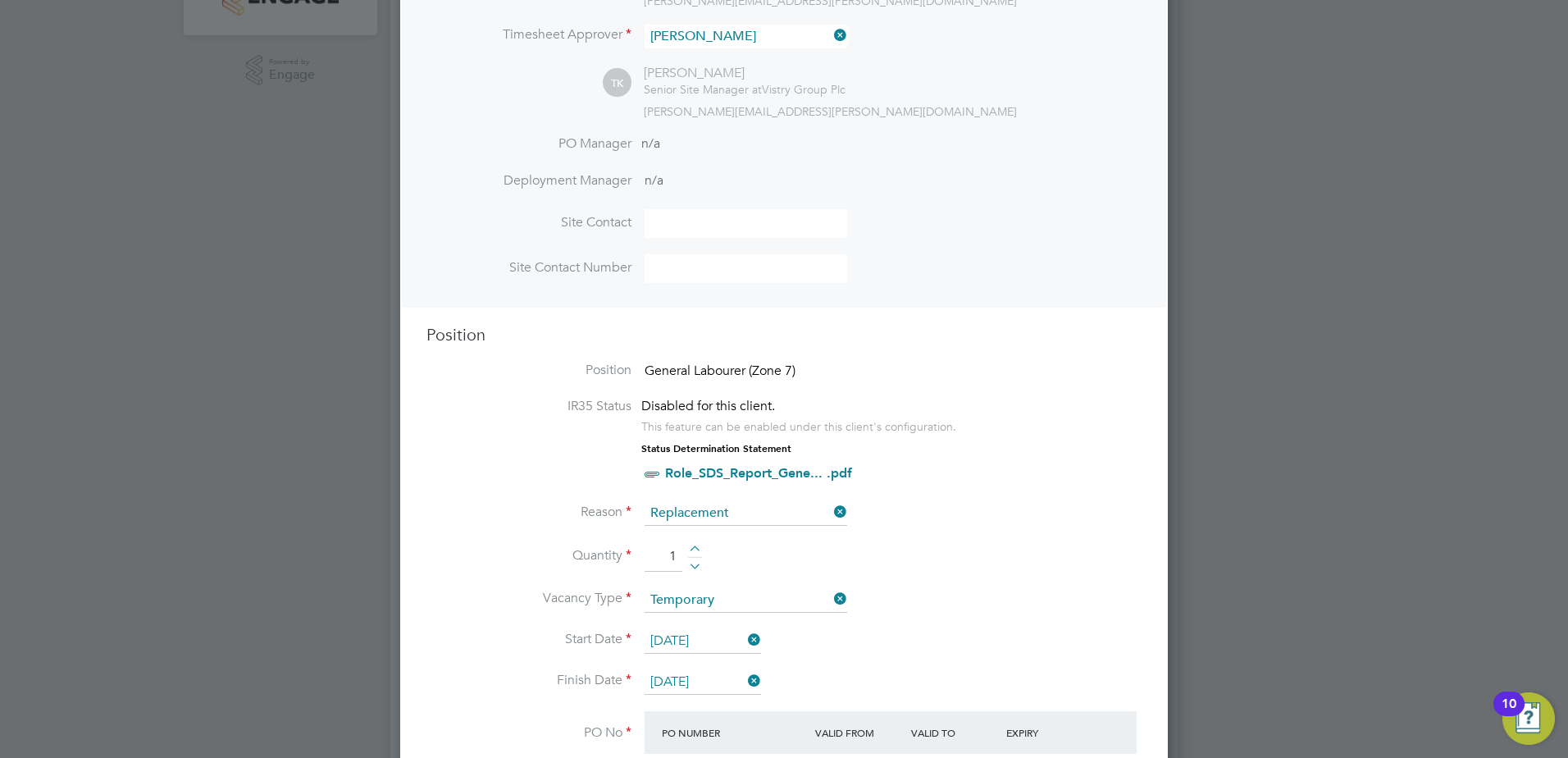
scroll to position [738, 0]
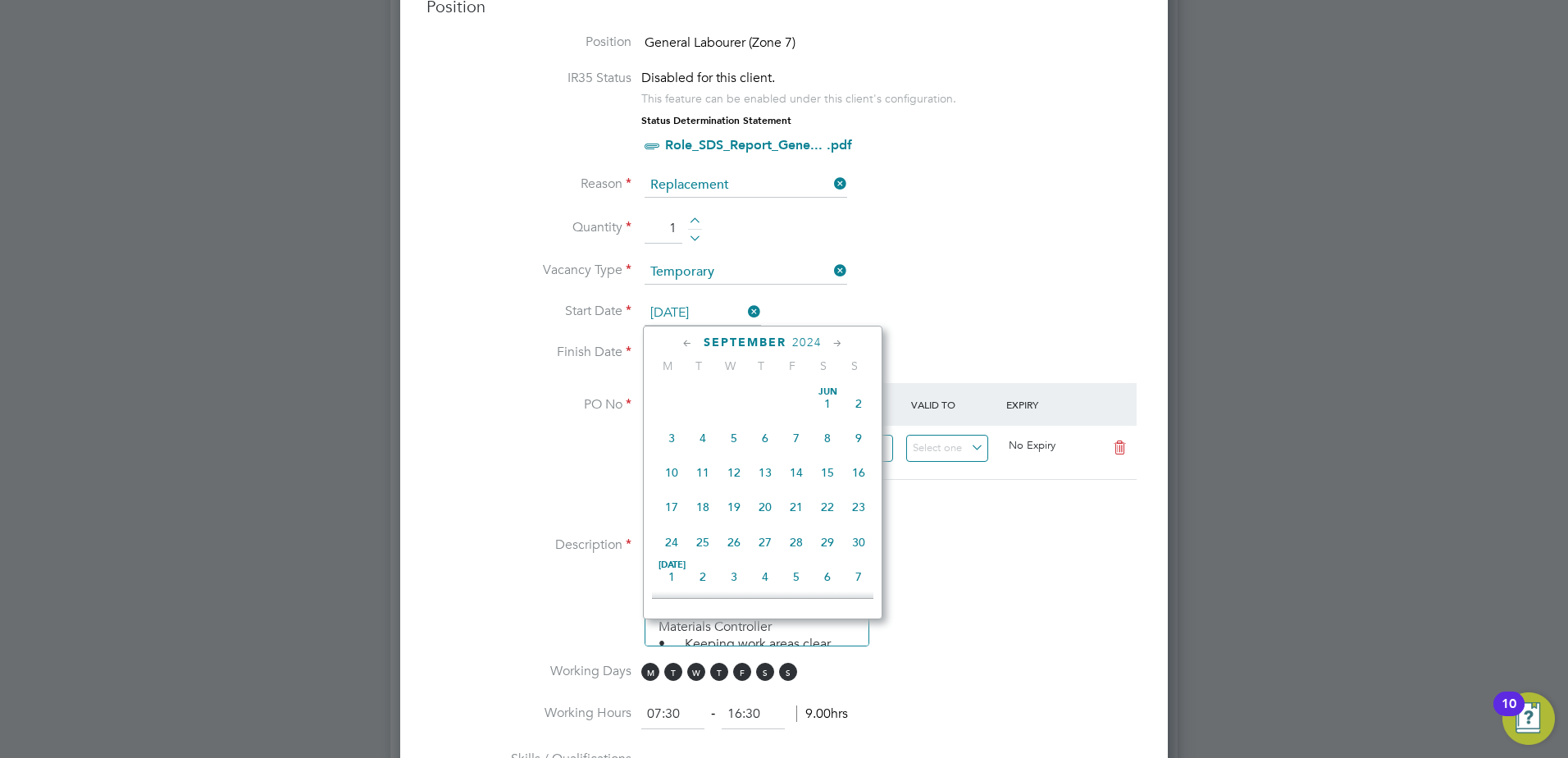
click at [695, 310] on input "[DATE]" at bounding box center [702, 313] width 116 height 24
click at [735, 504] on span "24" at bounding box center [734, 488] width 31 height 31
type input "24 Sep 2025"
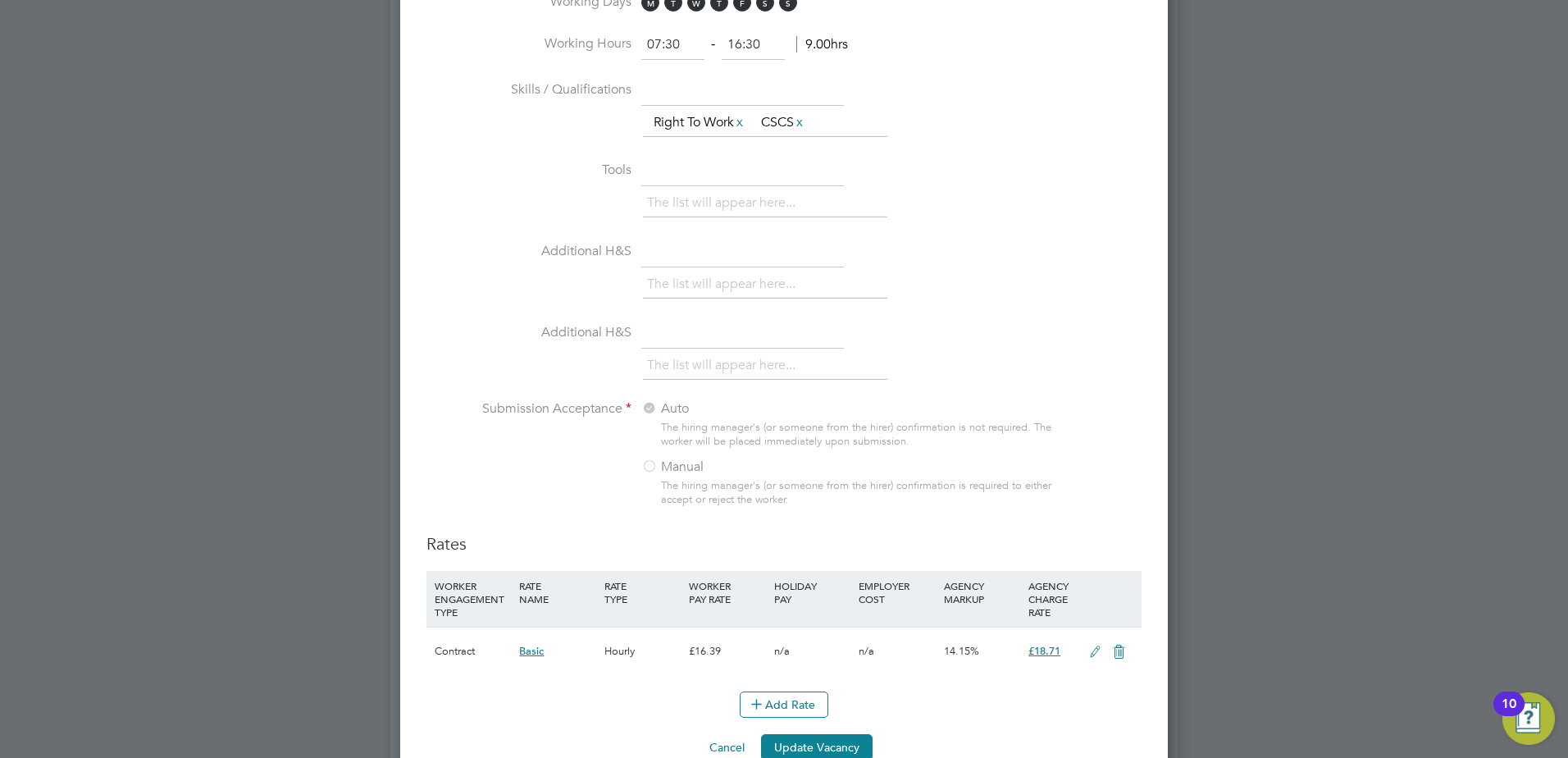
scroll to position [1504, 0]
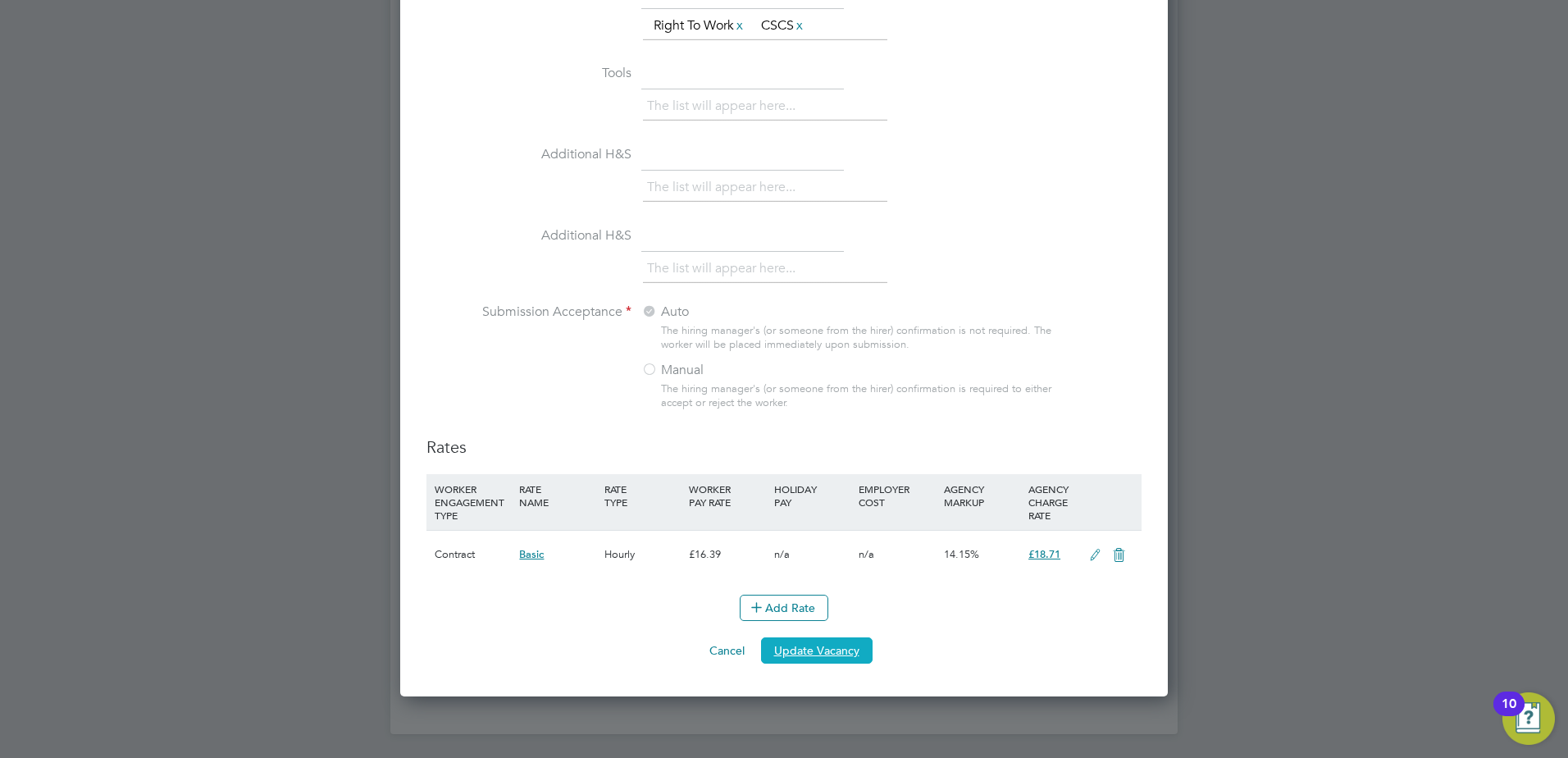
click at [837, 654] on button "Update Vacancy" at bounding box center [816, 650] width 111 height 26
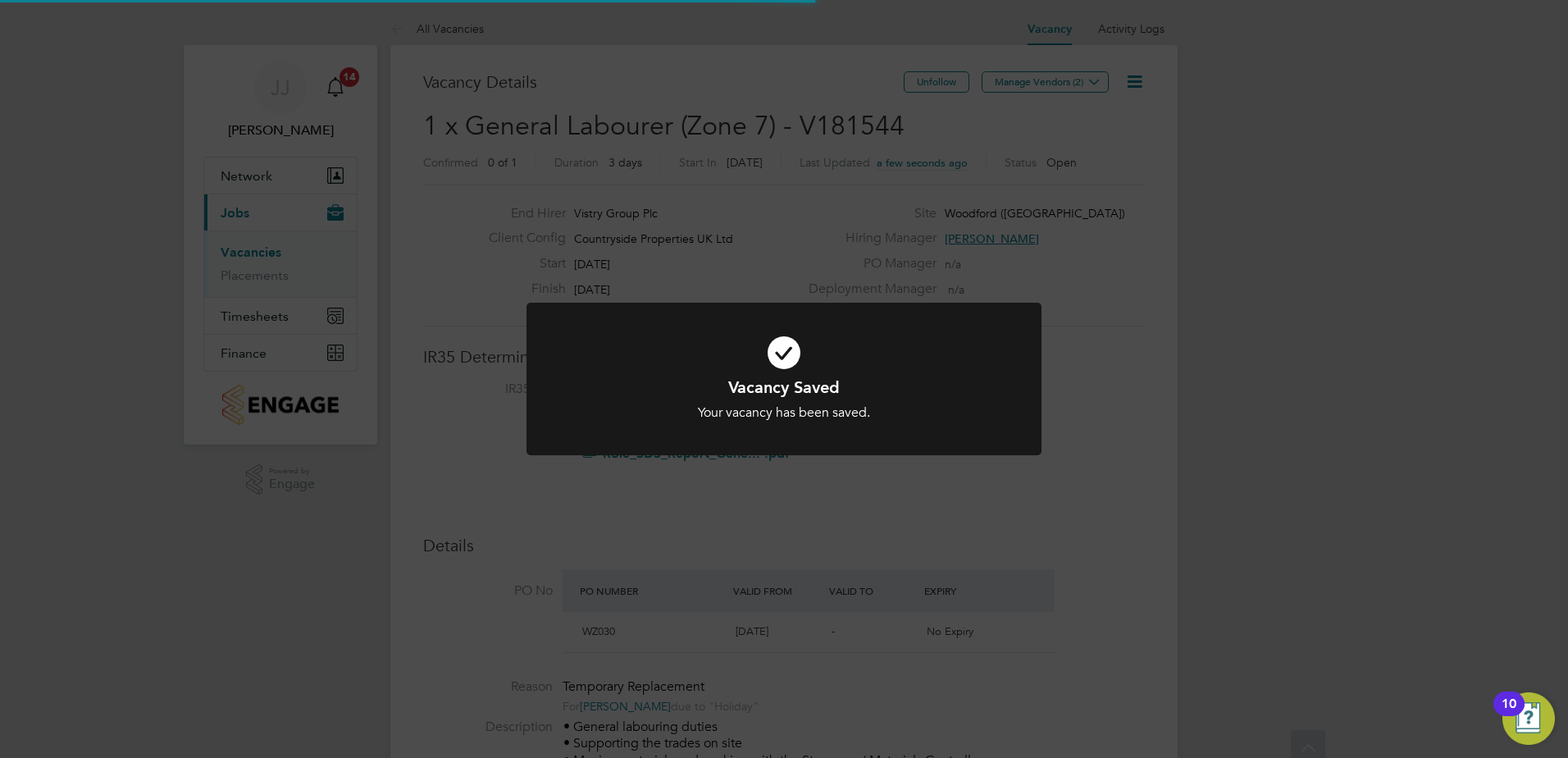
scroll to position [0, 0]
click at [951, 513] on div "Vacancy Saved Your vacancy has been saved. Cancel Okay" at bounding box center [784, 379] width 1568 height 758
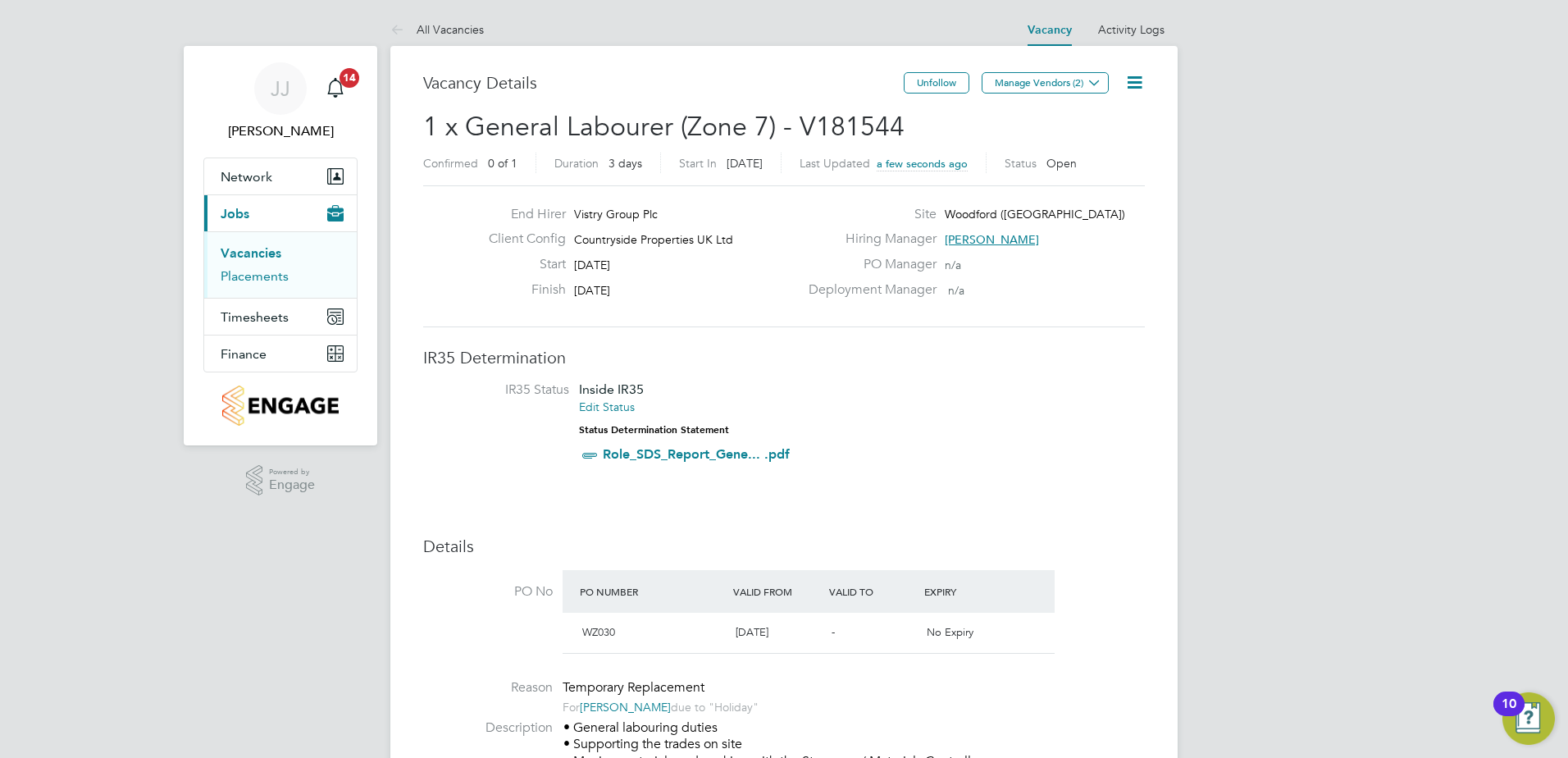
click at [270, 273] on link "Placements" at bounding box center [255, 276] width 68 height 16
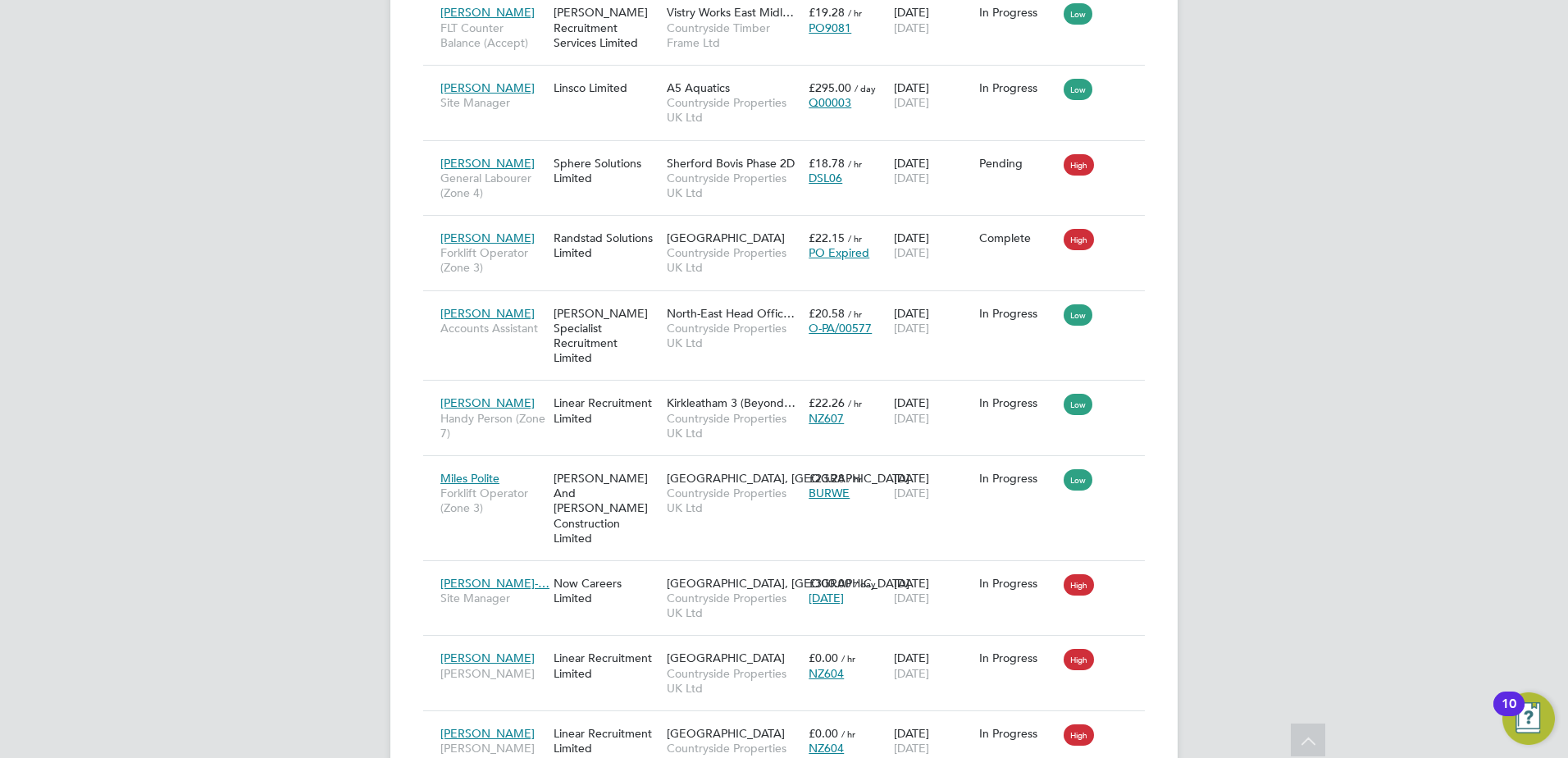
scroll to position [703, 0]
